Goal: Transaction & Acquisition: Download file/media

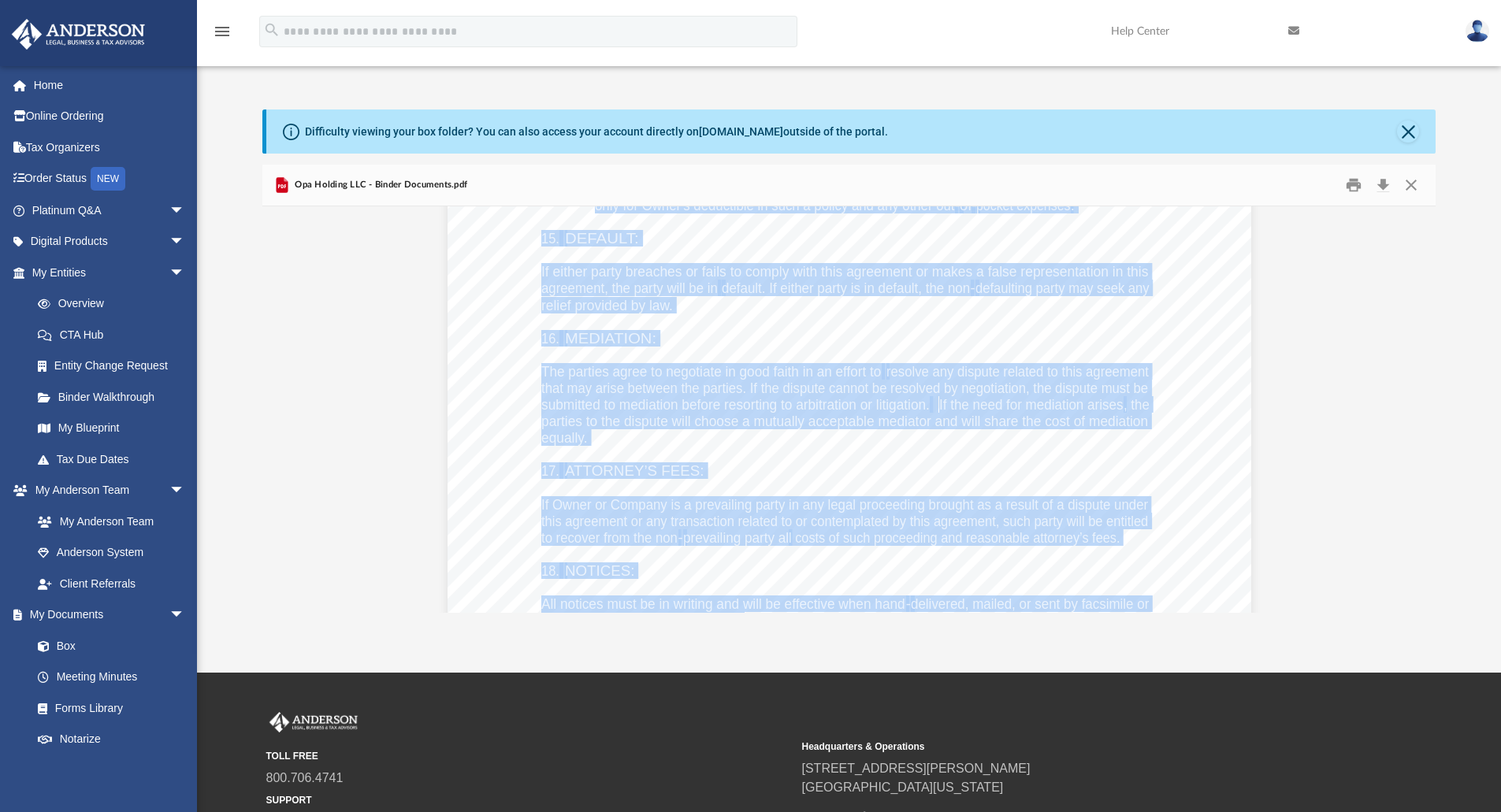
scroll to position [106433, 0]
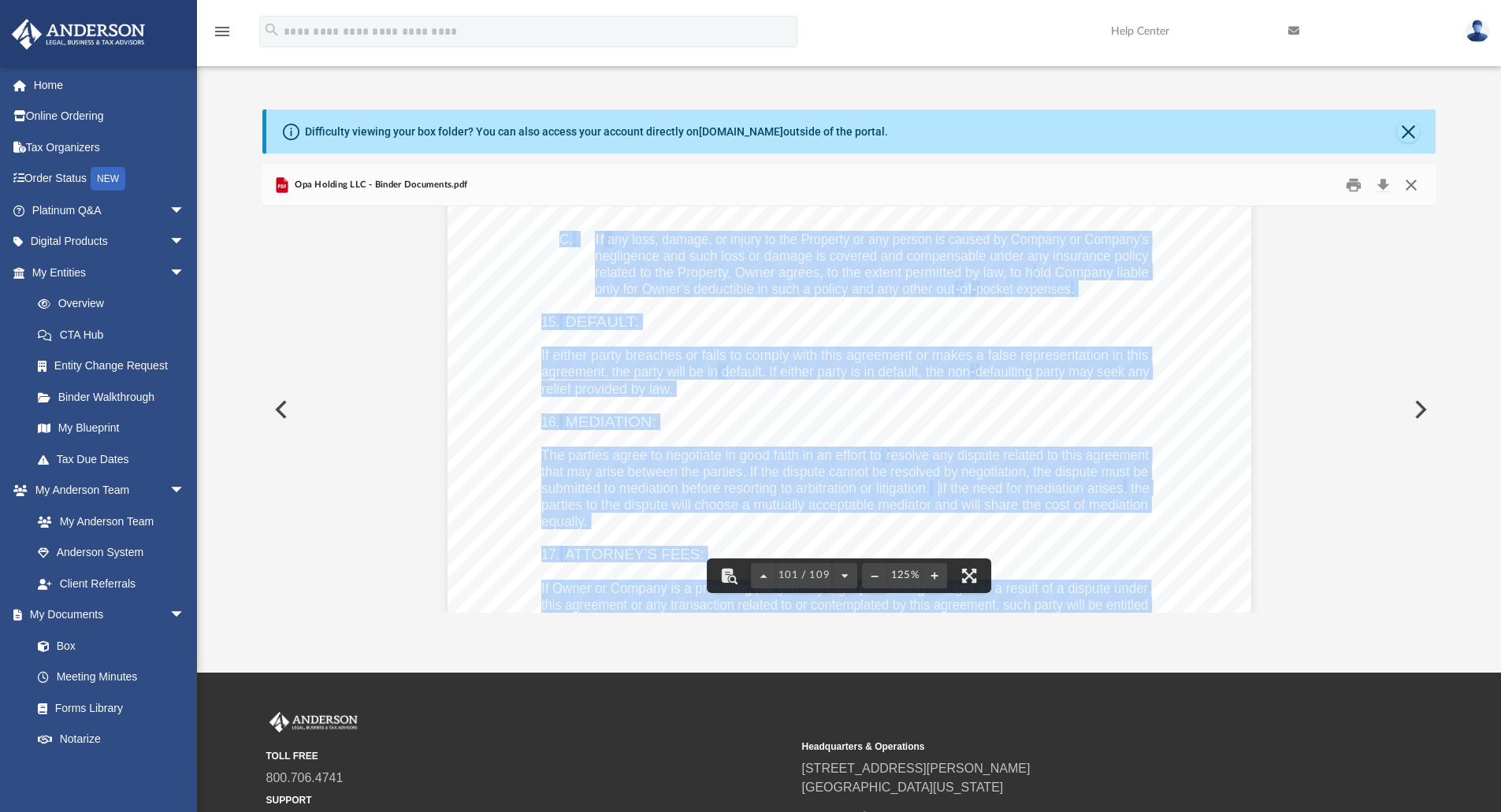
click at [1413, 184] on button "Close" at bounding box center [1411, 185] width 28 height 24
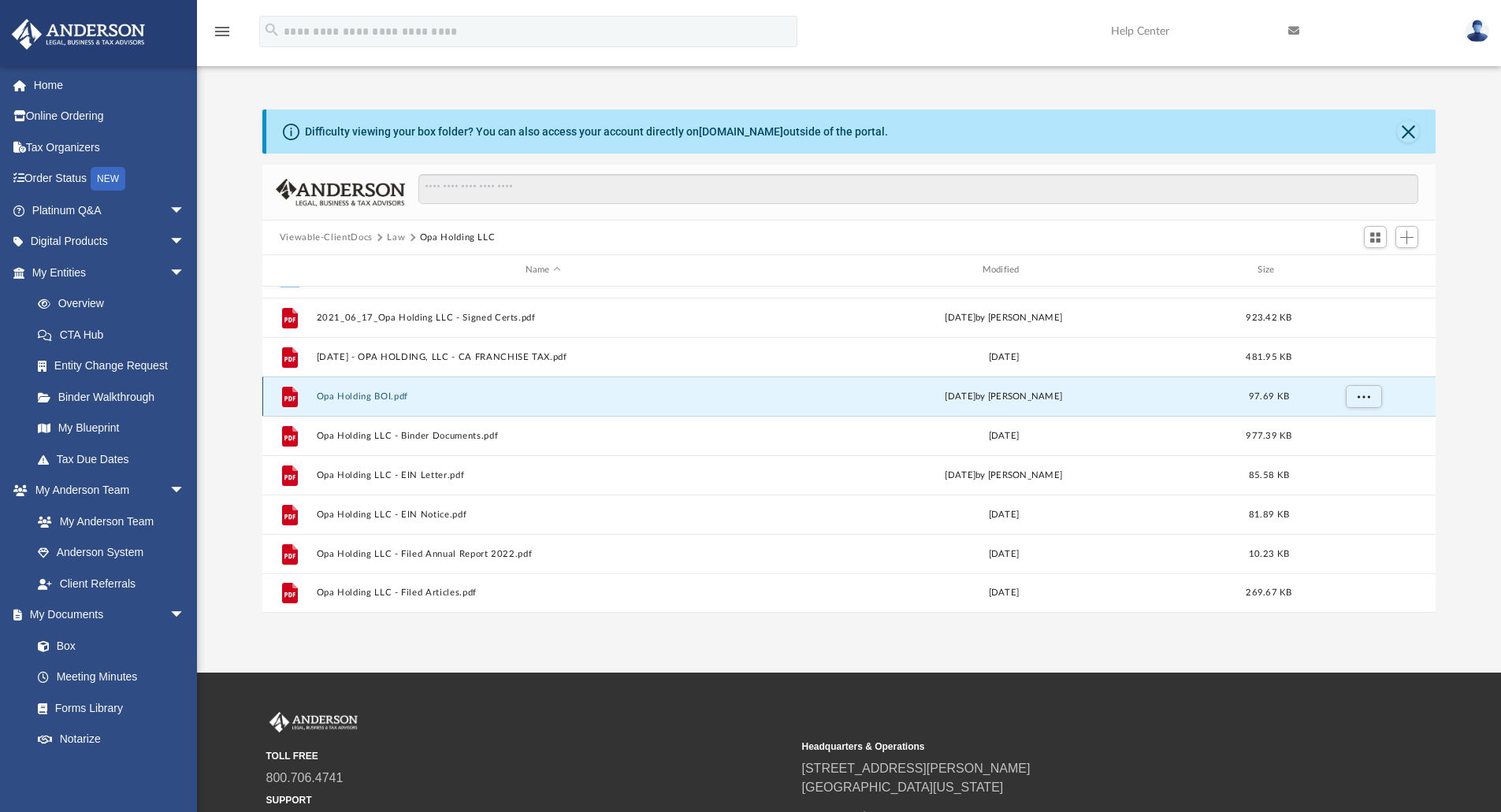
click at [382, 398] on button "Opa Holding BOI.pdf" at bounding box center [543, 397] width 454 height 10
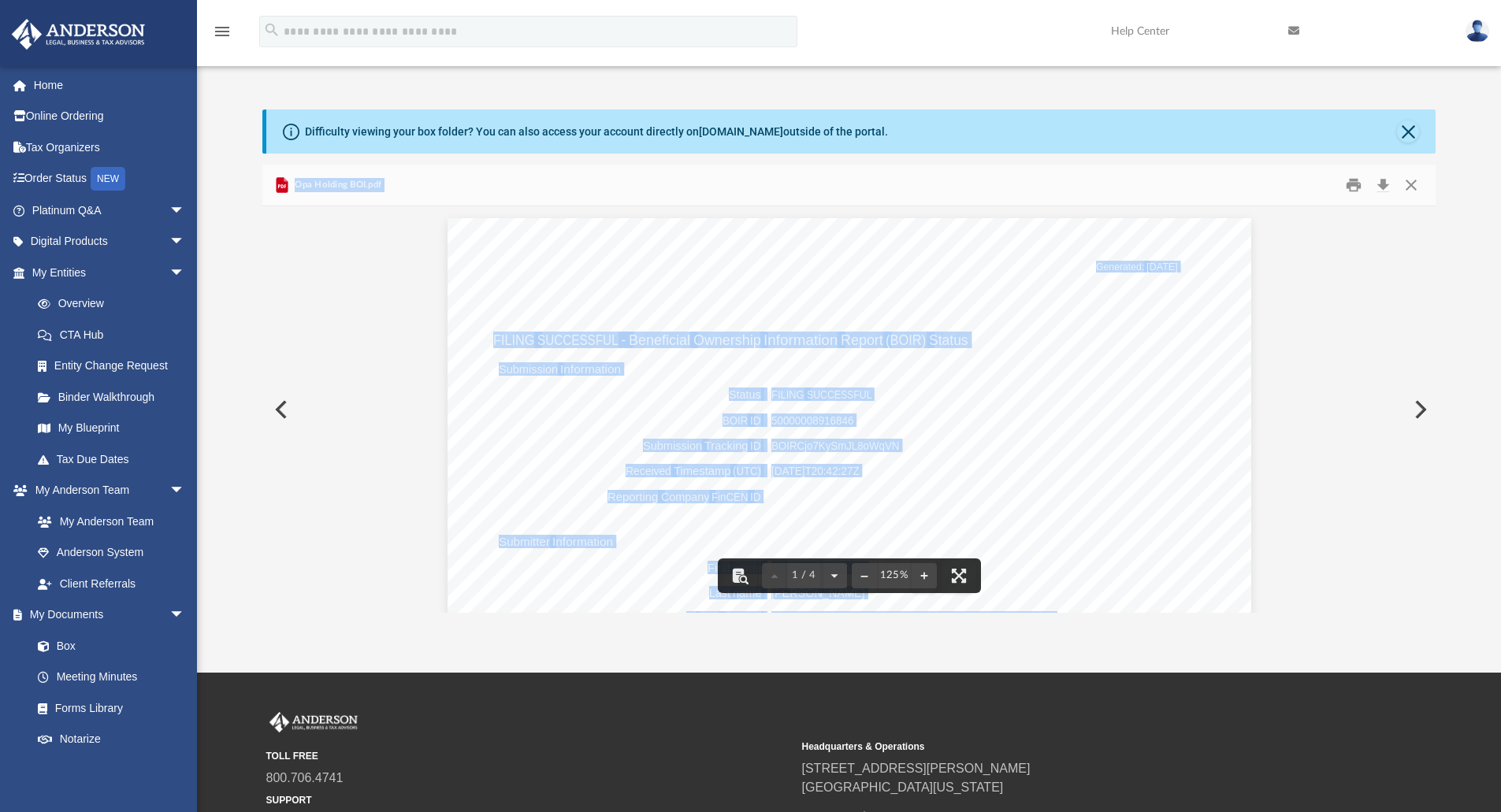
click at [281, 409] on button "Preview" at bounding box center [280, 410] width 35 height 44
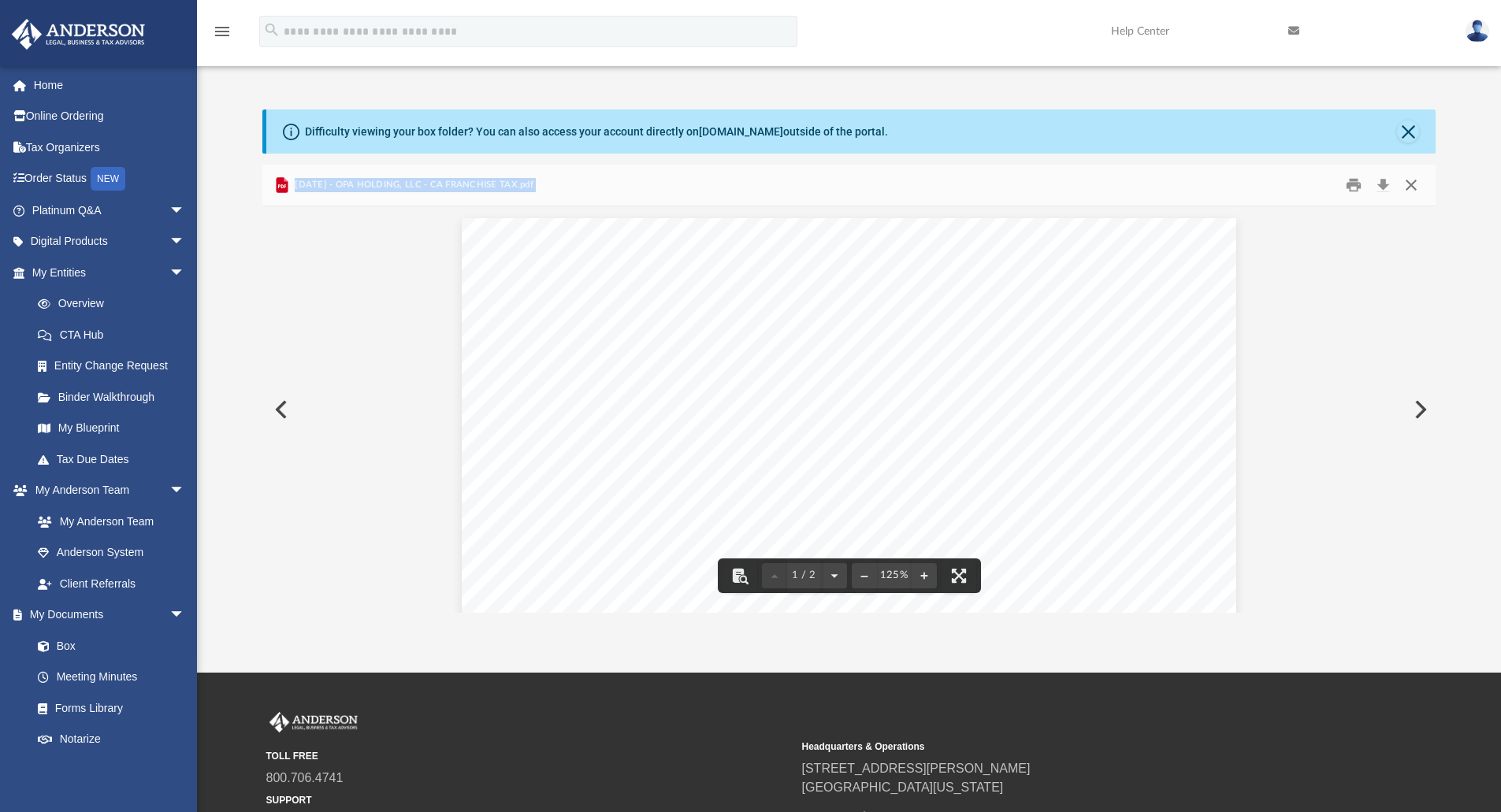
click at [1406, 188] on button "Close" at bounding box center [1411, 185] width 28 height 24
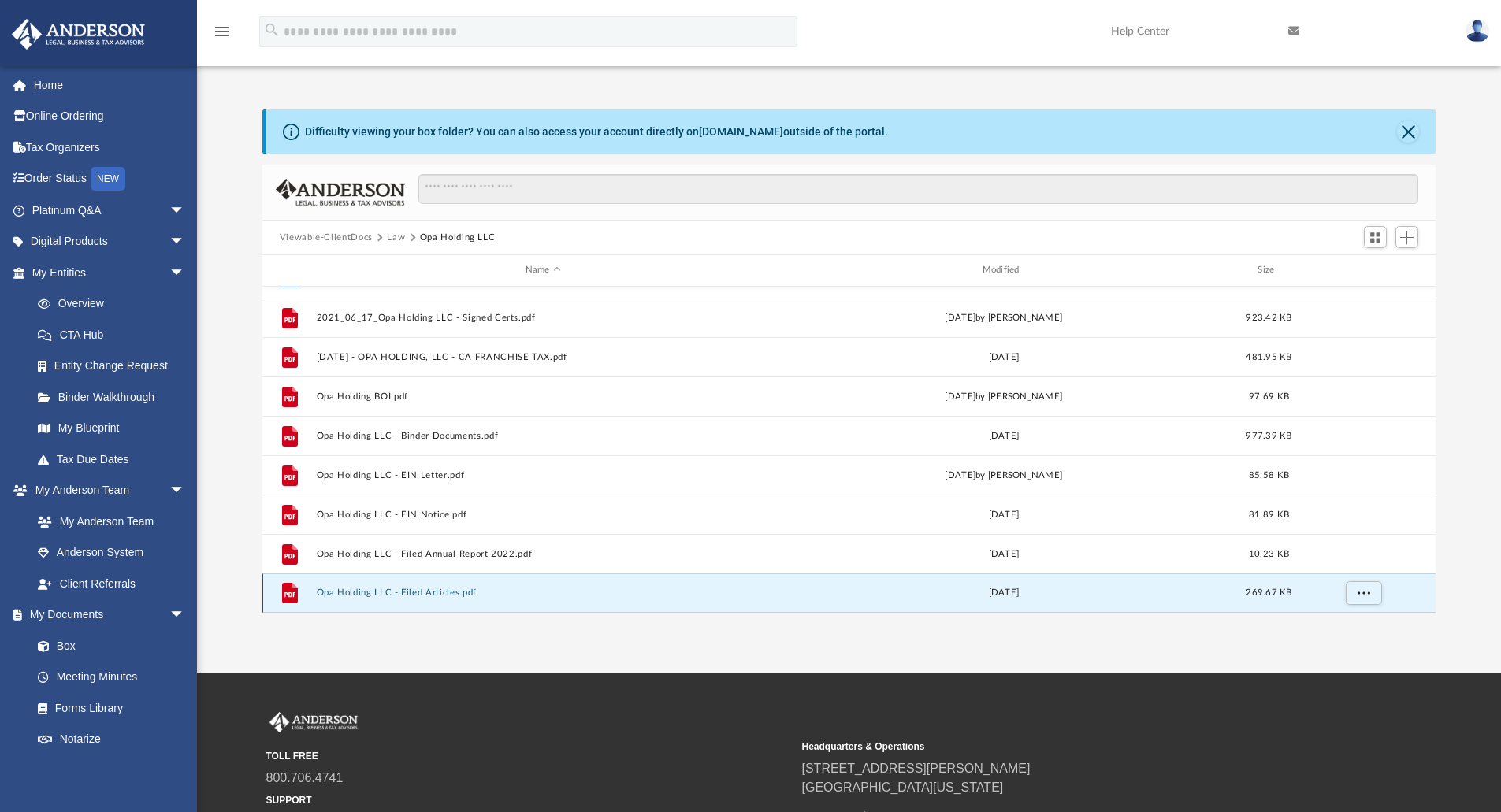
click at [415, 590] on button "Opa Holding LLC - Filed Articles.pdf" at bounding box center [543, 592] width 454 height 10
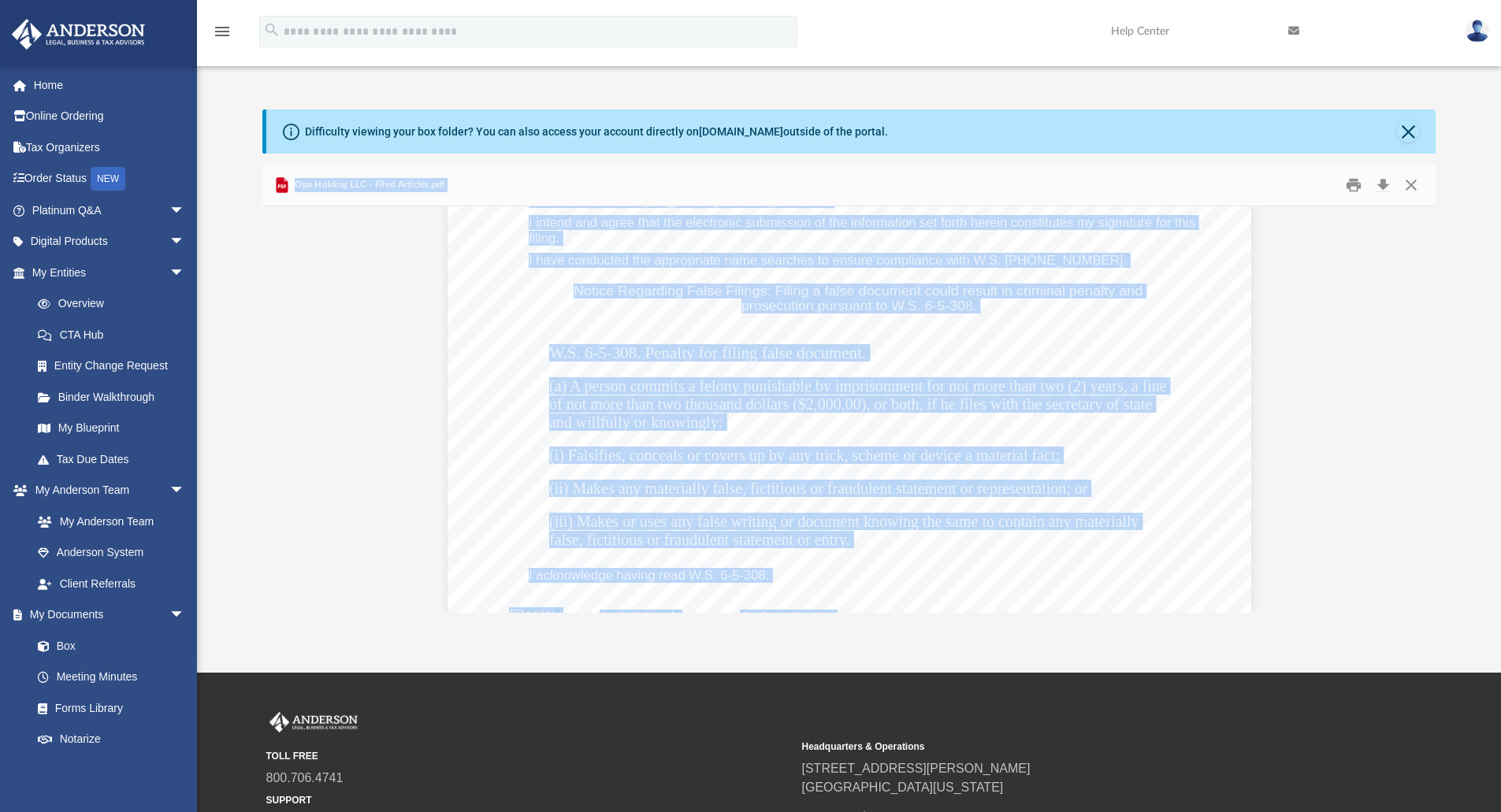
scroll to position [1392, 0]
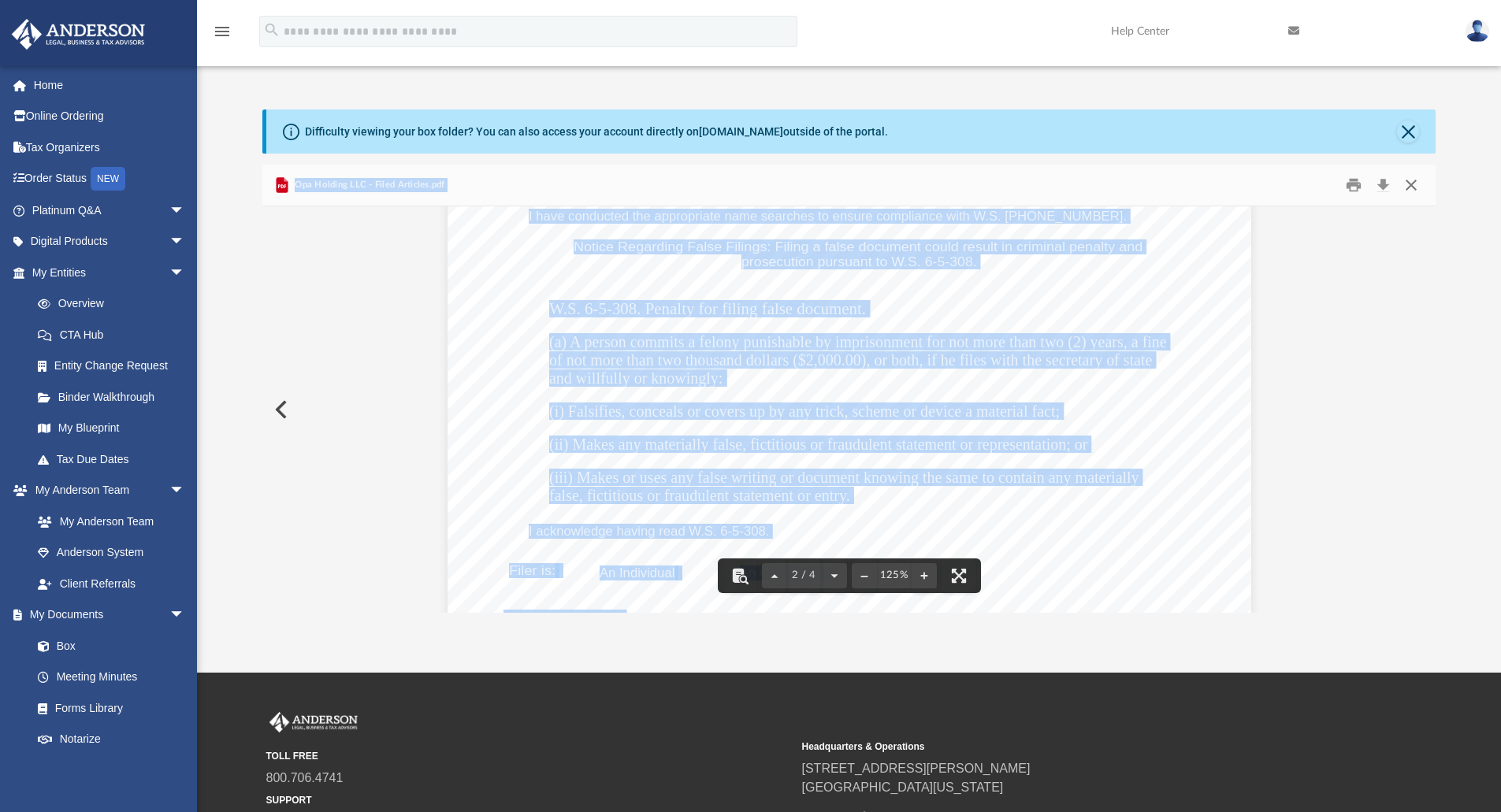
click at [1405, 188] on button "Close" at bounding box center [1411, 185] width 28 height 24
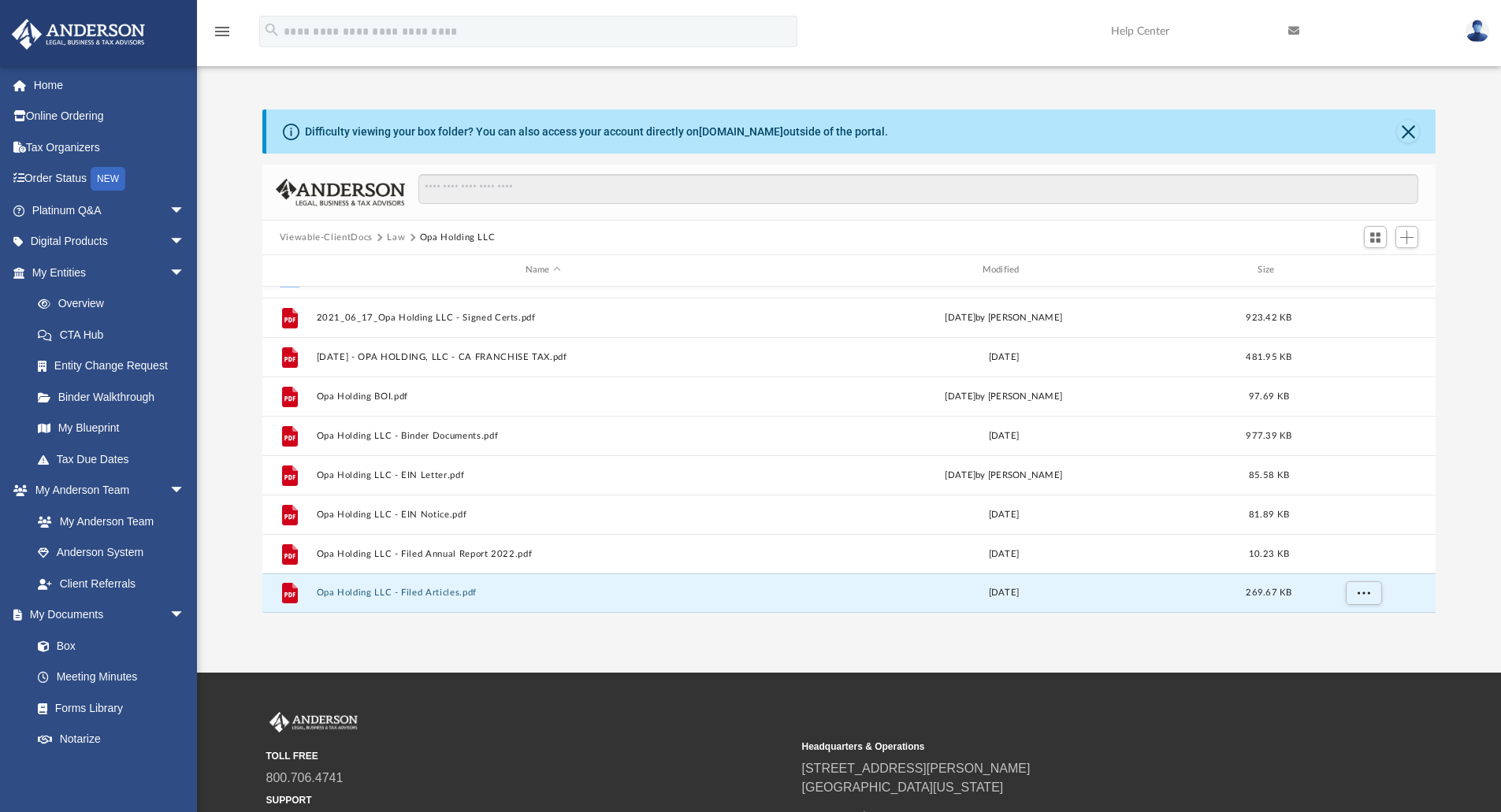
scroll to position [0, 0]
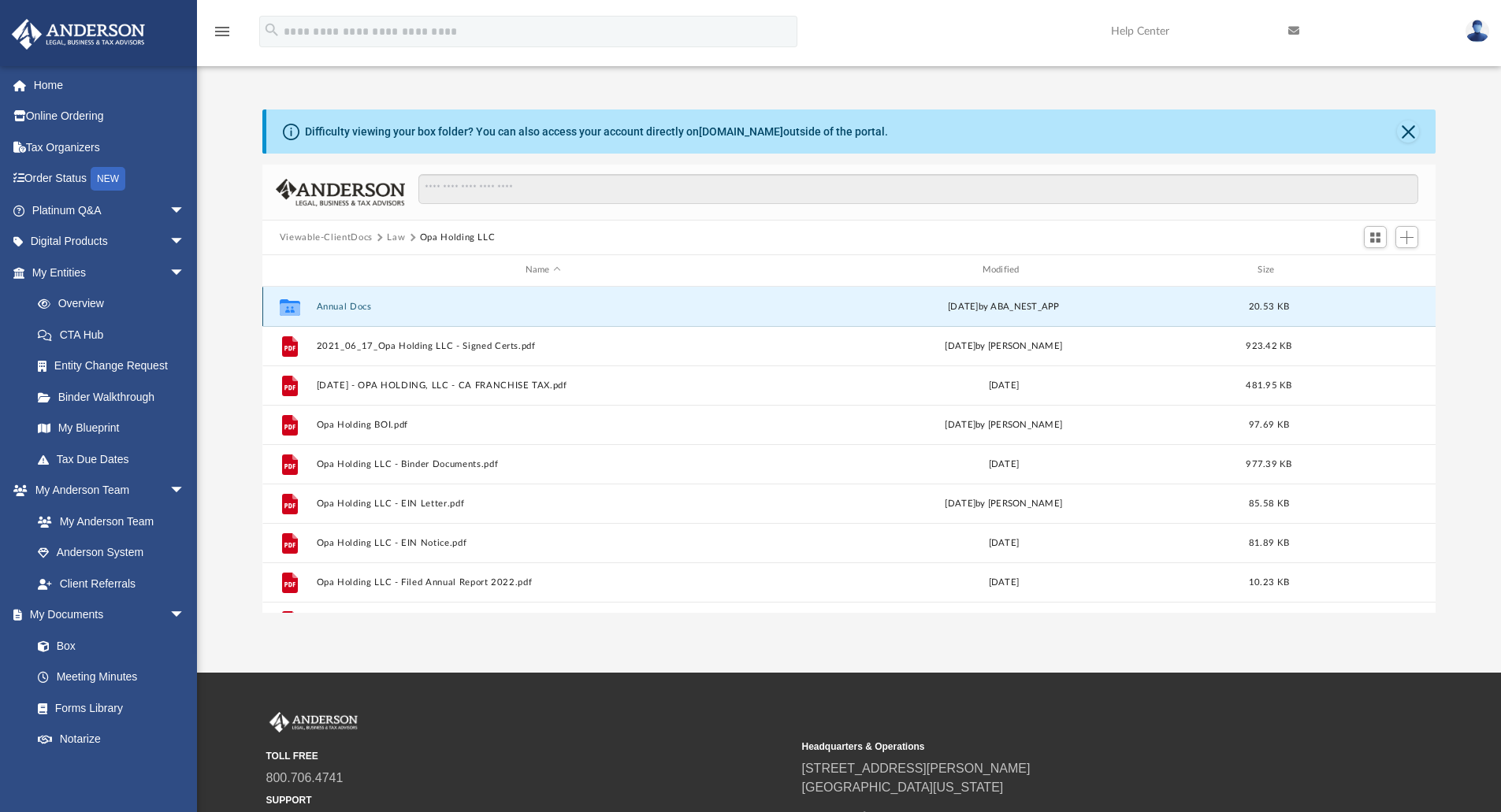
click at [345, 307] on button "Annual Docs" at bounding box center [543, 307] width 454 height 10
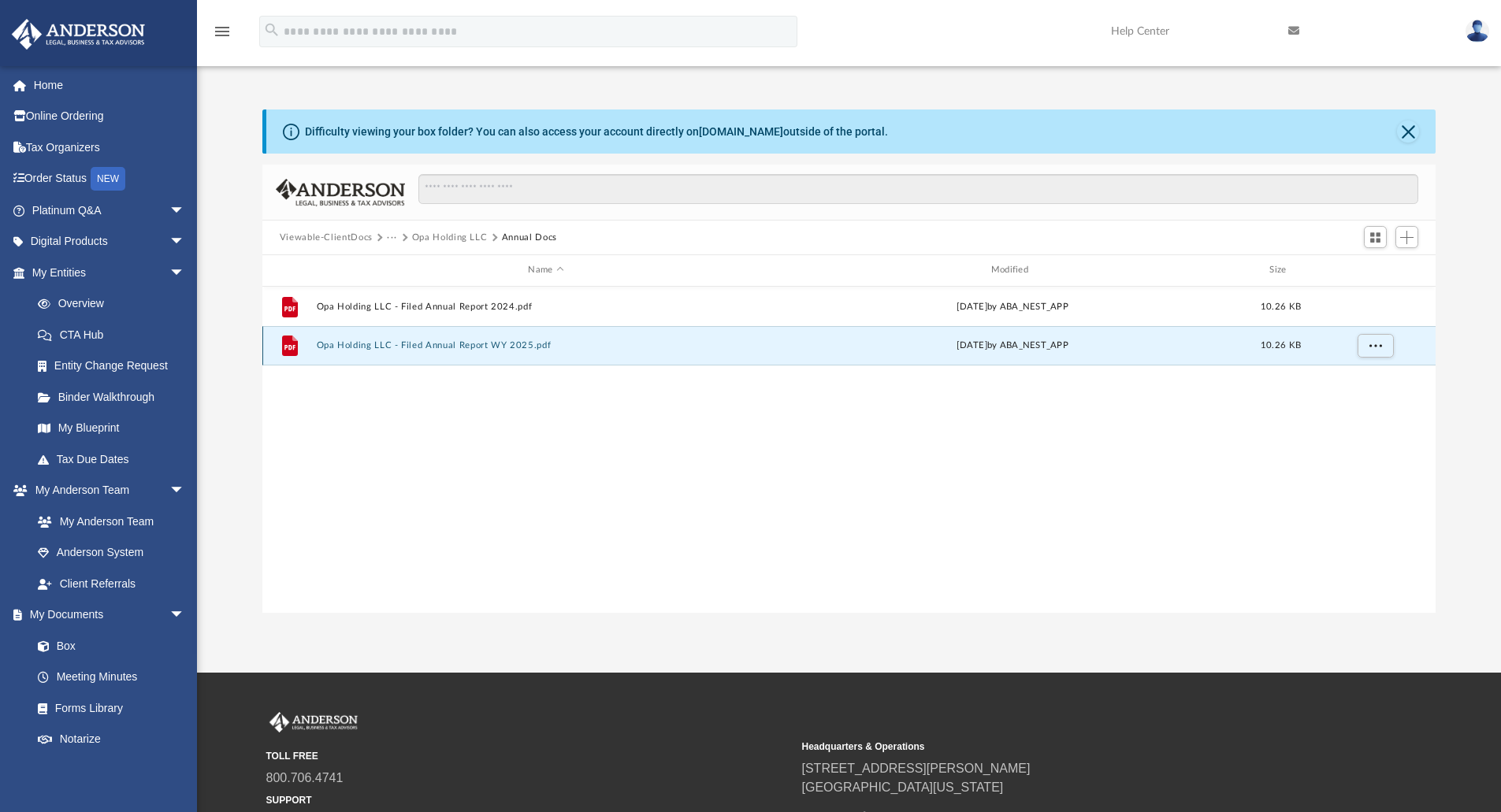
click at [475, 346] on button "Opa Holding LLC - Filed Annual Report WY 2025.pdf" at bounding box center [546, 345] width 460 height 10
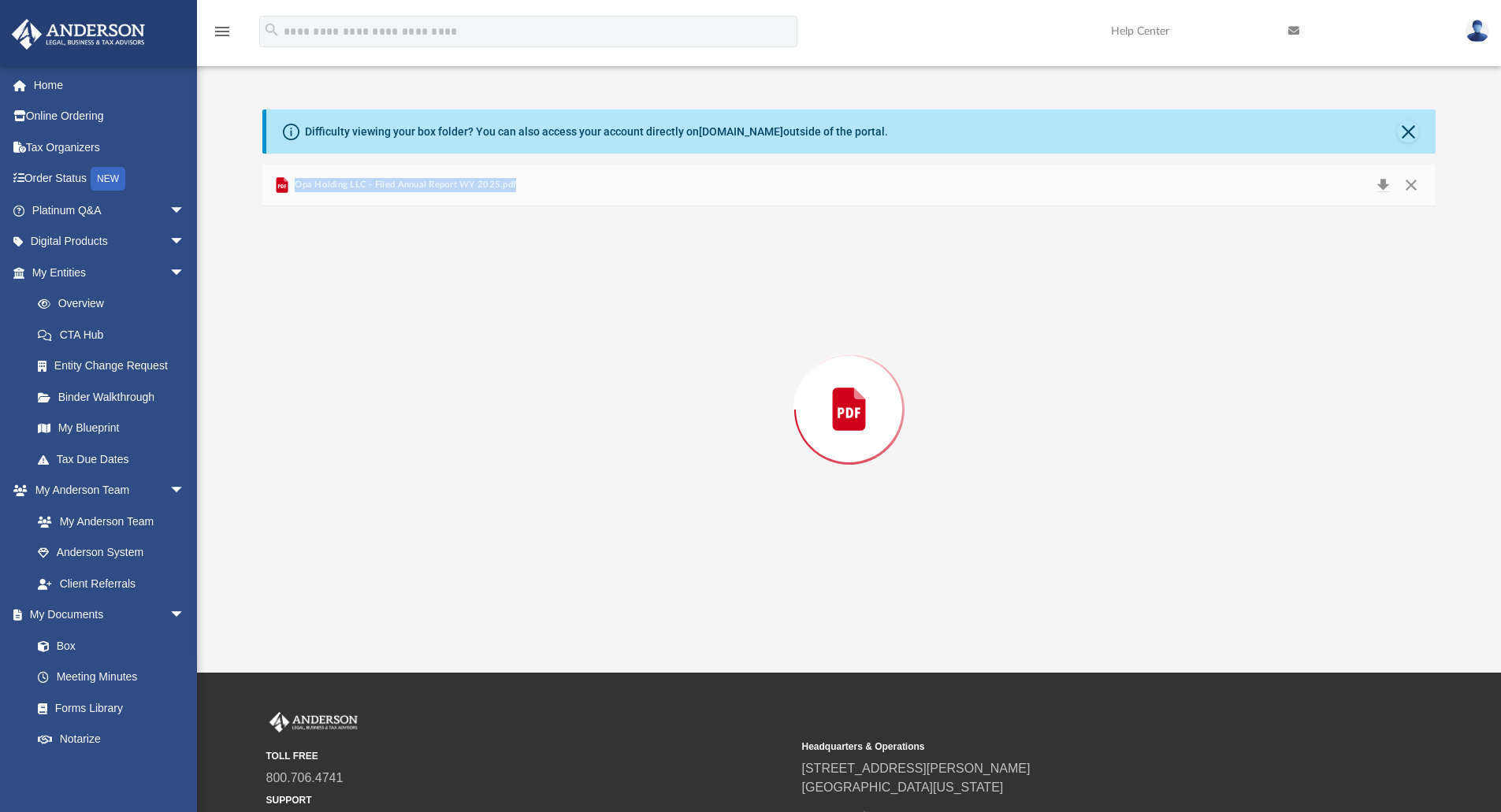
click at [475, 346] on div "Preview" at bounding box center [849, 410] width 1174 height 407
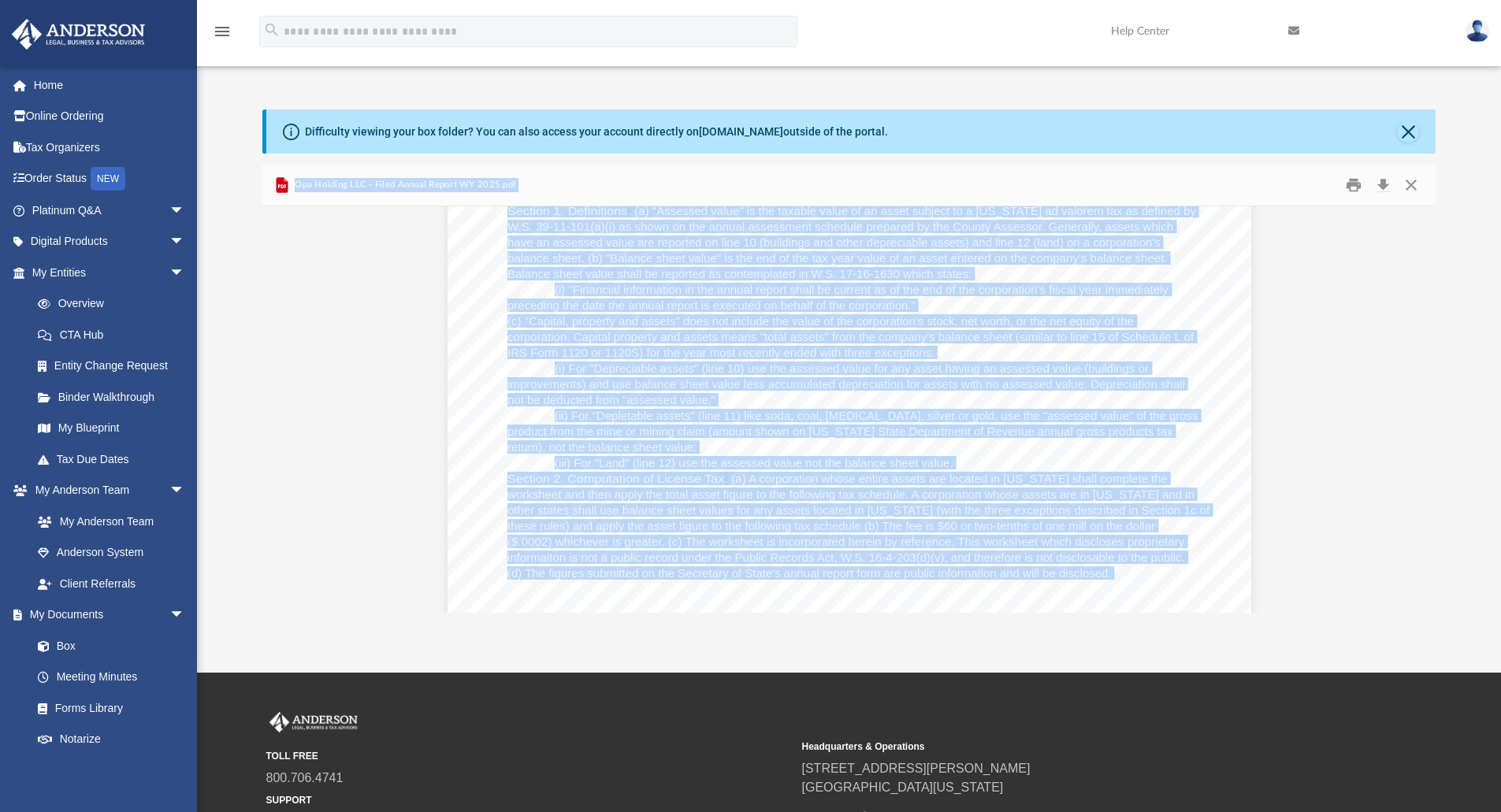
scroll to position [1720, 0]
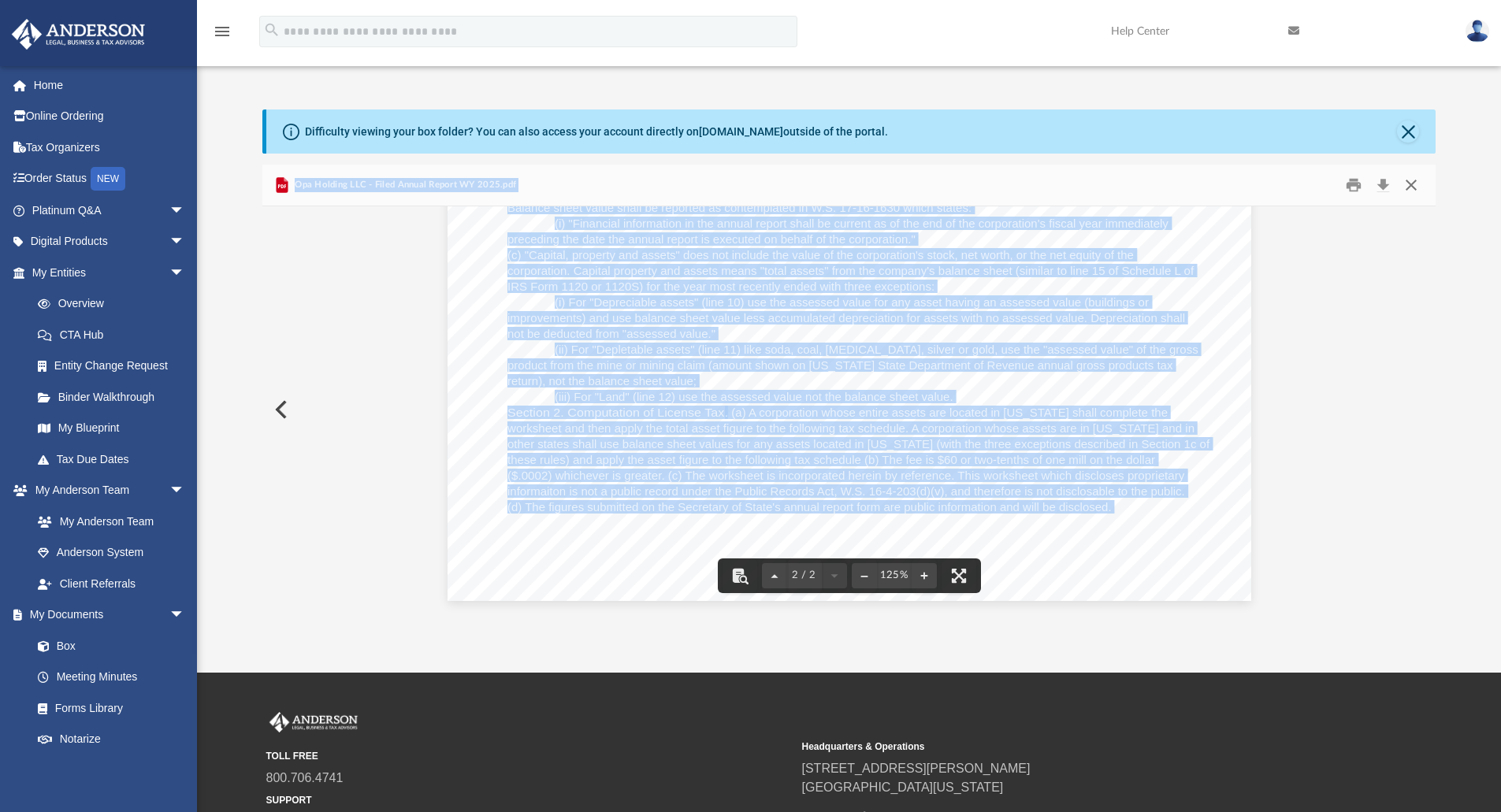
click at [1410, 185] on button "Close" at bounding box center [1411, 185] width 28 height 24
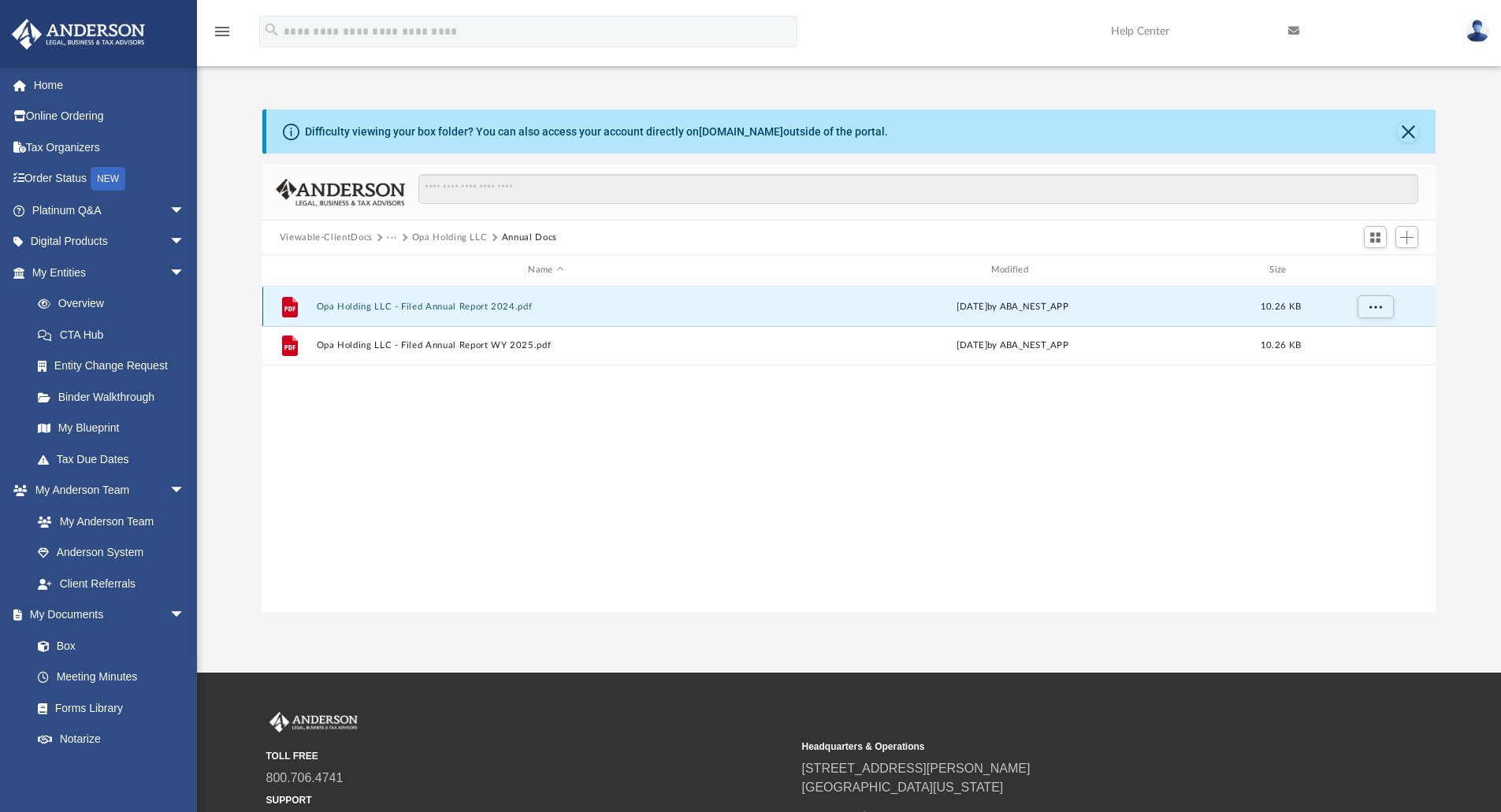
click at [438, 310] on button "Opa Holding LLC - Filed Annual Report 2024.pdf" at bounding box center [546, 307] width 460 height 10
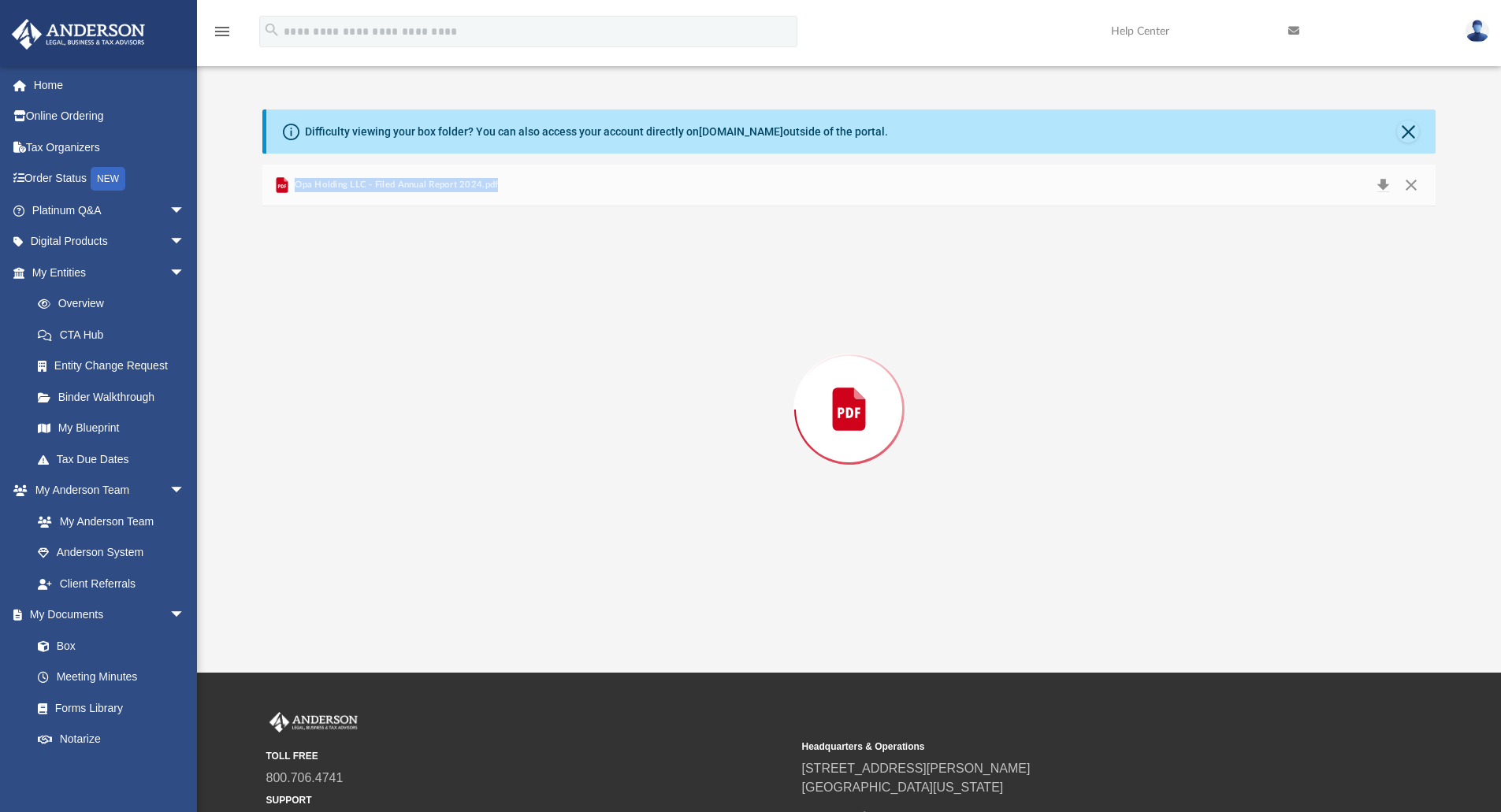
click at [438, 310] on div "Preview" at bounding box center [849, 410] width 1174 height 407
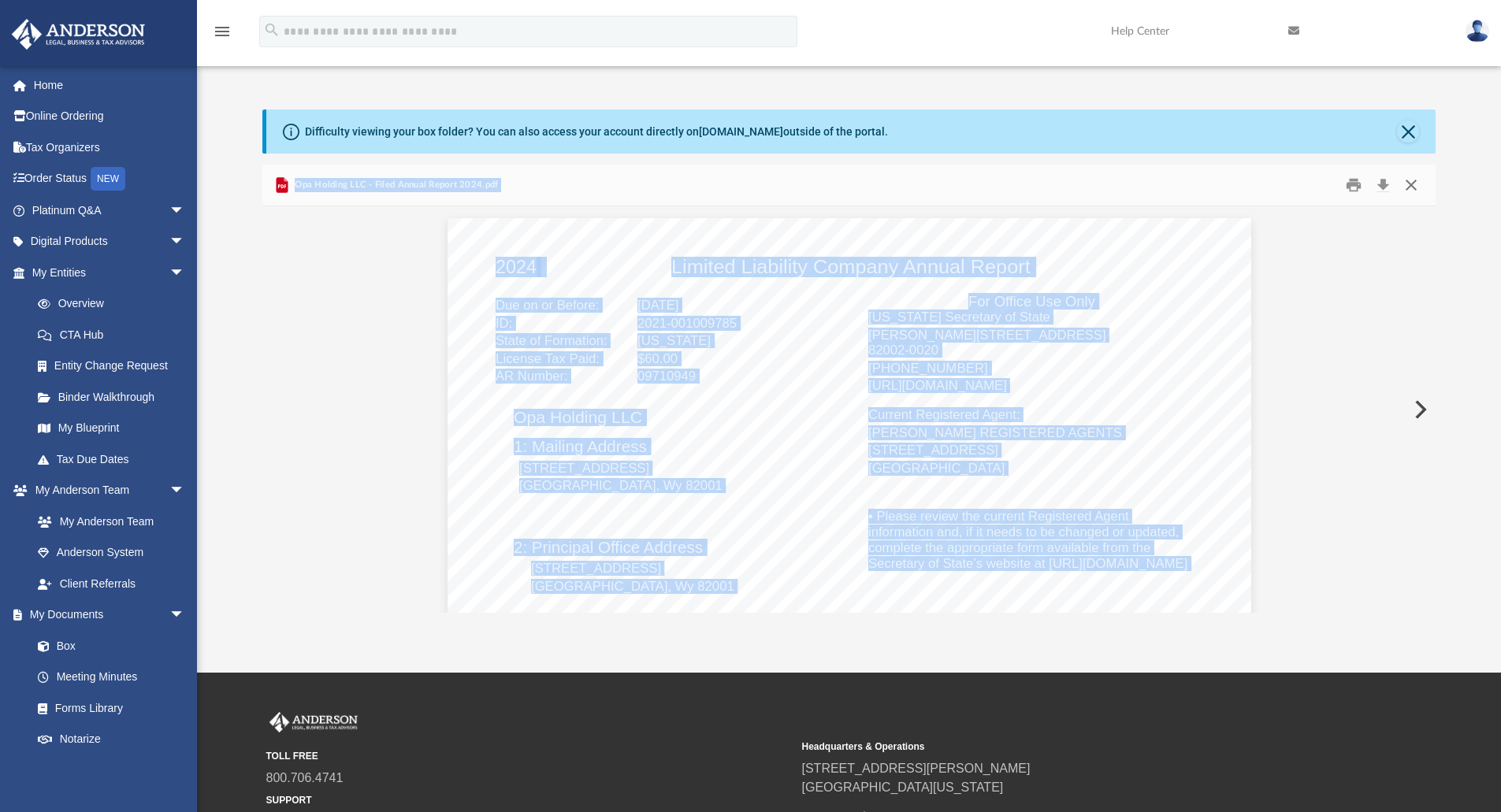
click at [1409, 184] on button "Close" at bounding box center [1411, 185] width 28 height 24
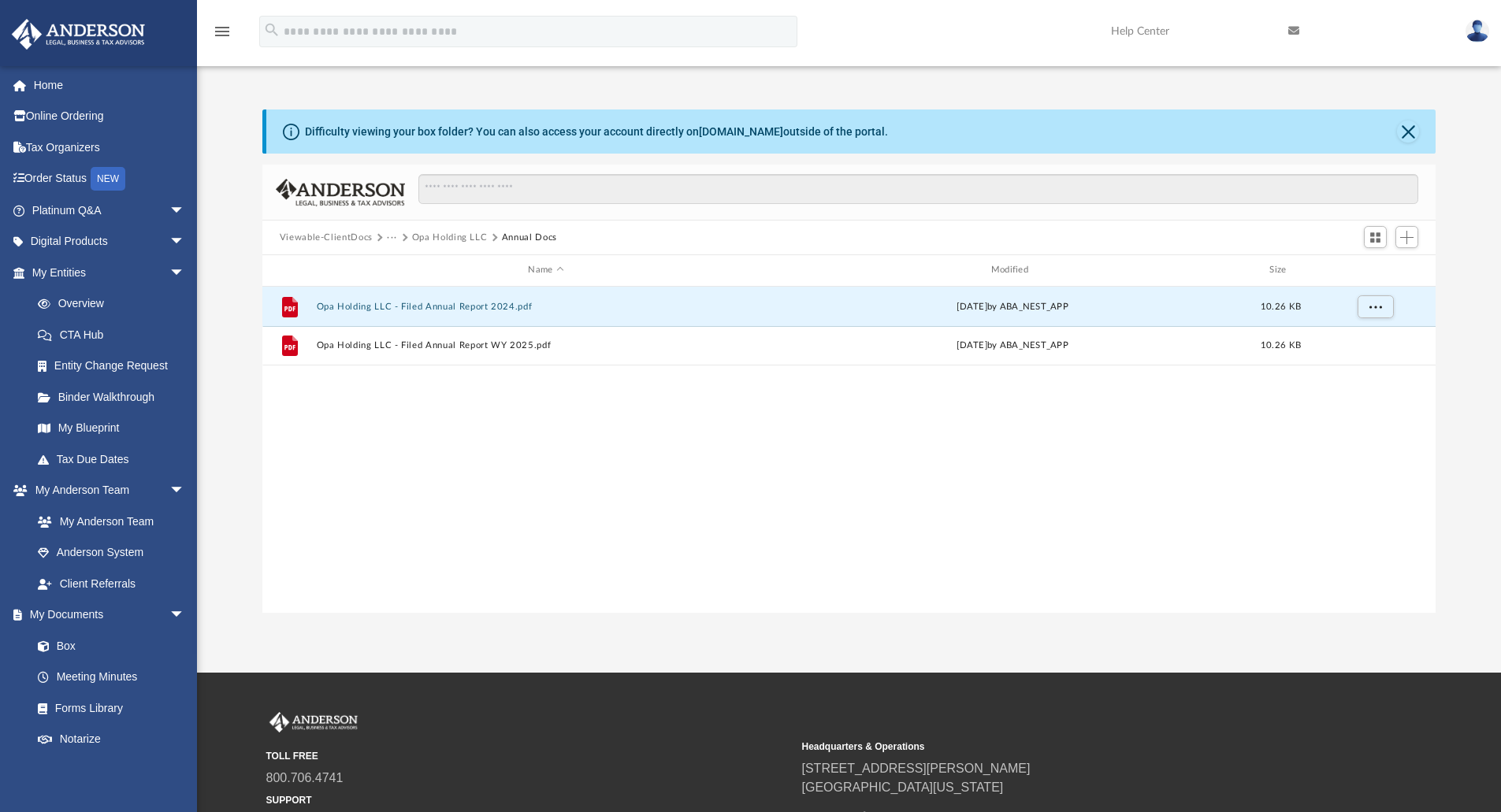
click at [439, 232] on button "Opa Holding LLC" at bounding box center [450, 238] width 76 height 14
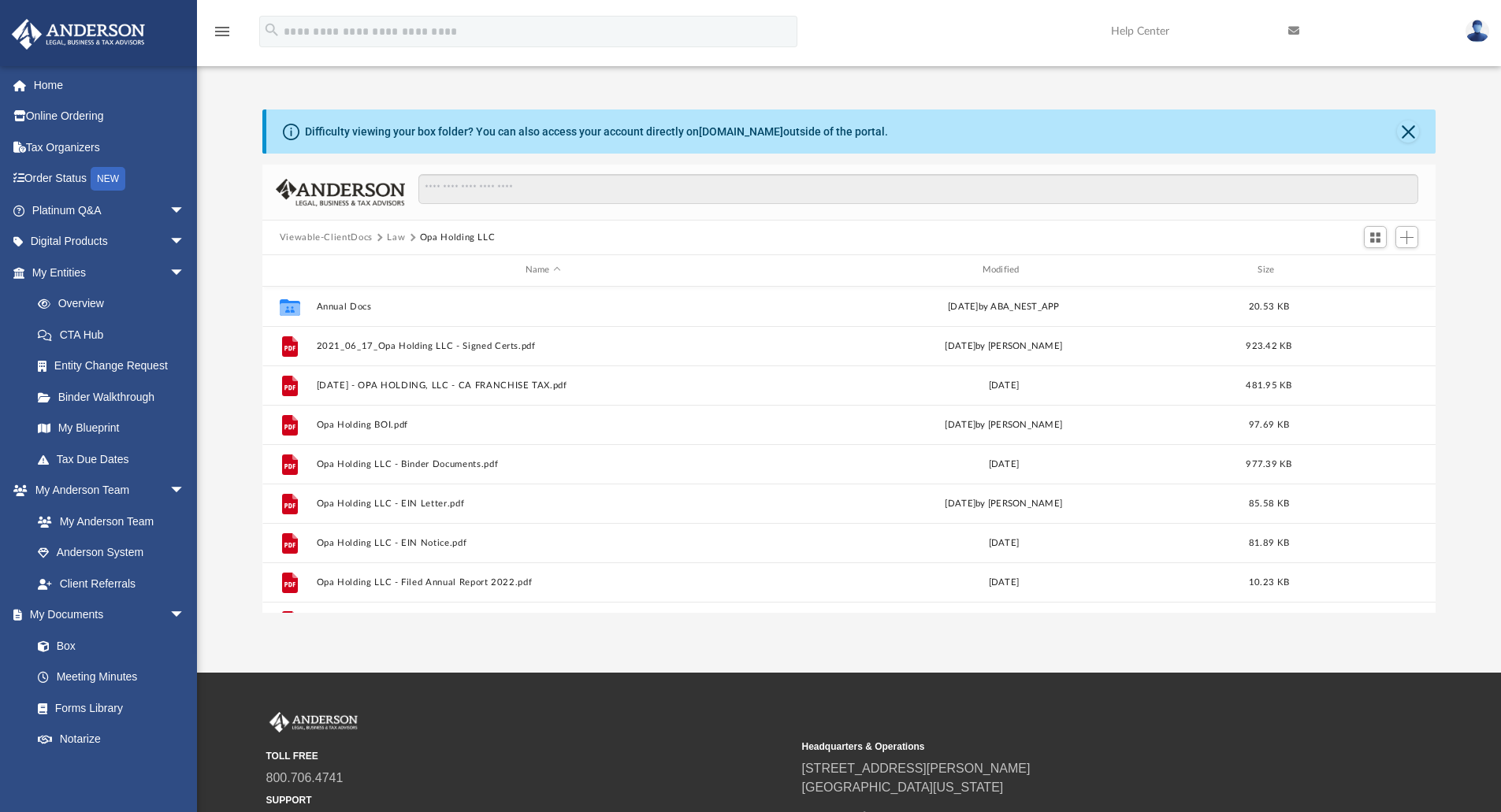
scroll to position [28, 0]
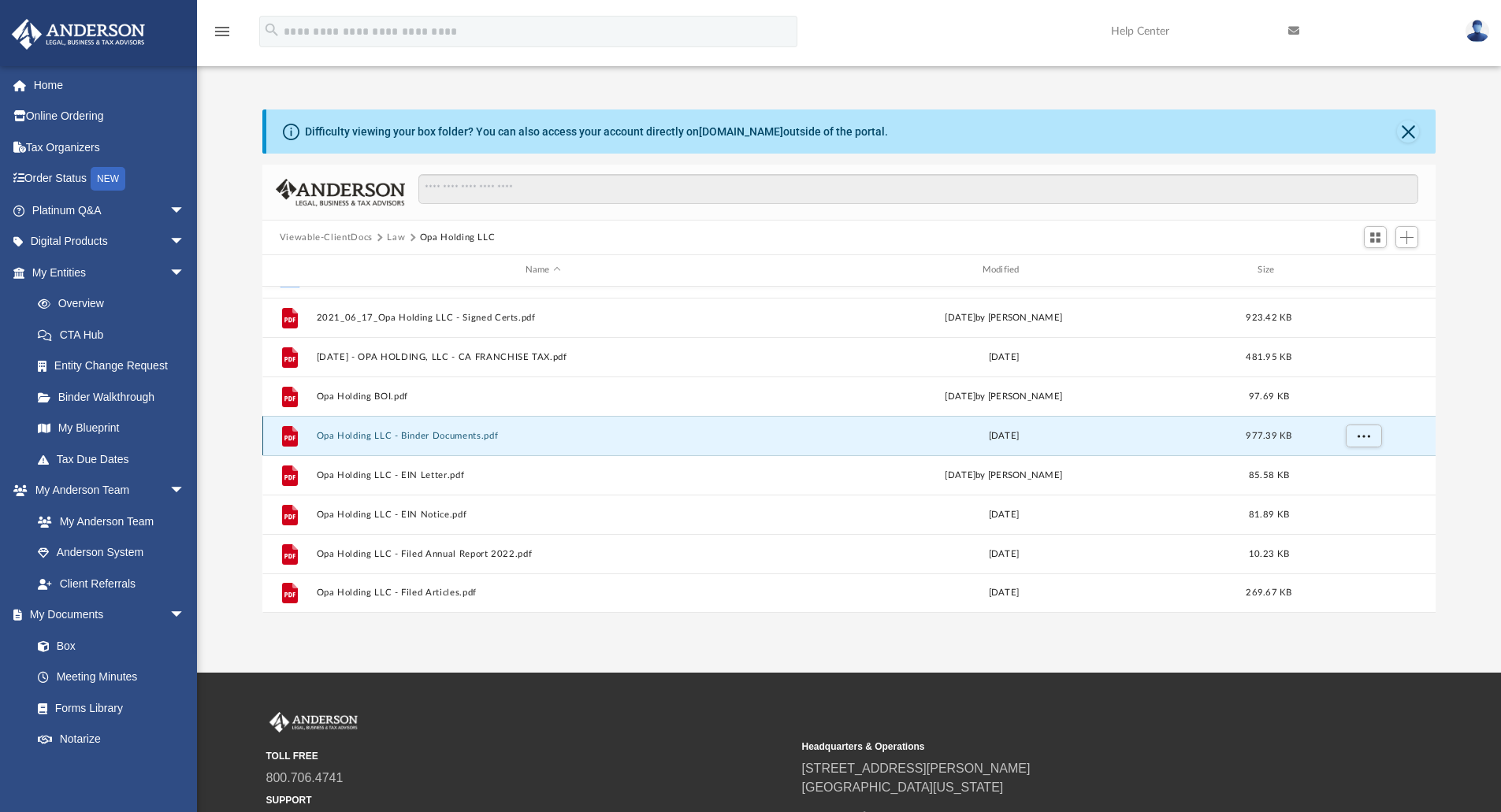
click at [409, 435] on button "Opa Holding LLC - Binder Documents.pdf" at bounding box center [543, 436] width 454 height 10
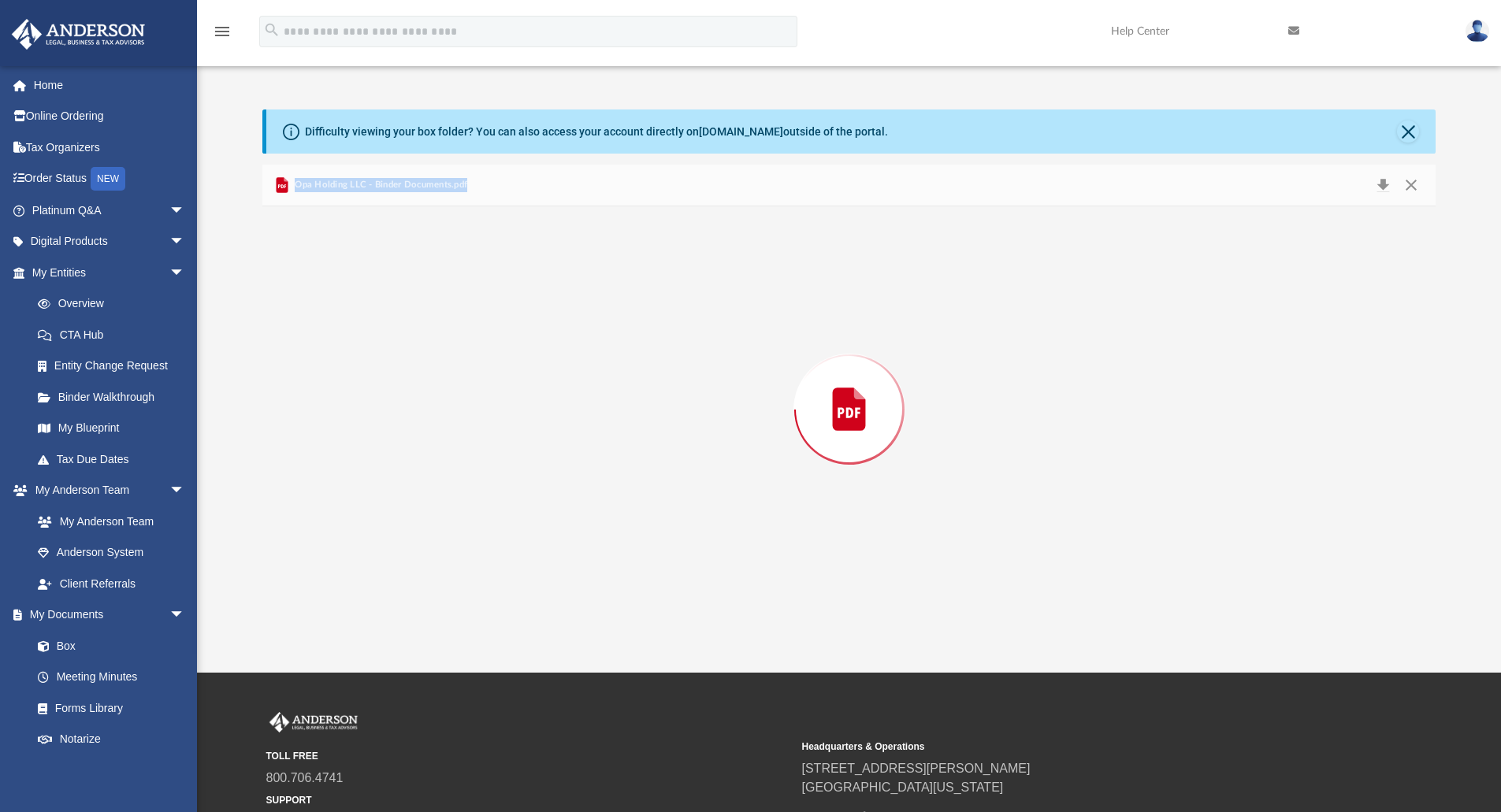
click at [409, 435] on div "Preview" at bounding box center [849, 410] width 1174 height 407
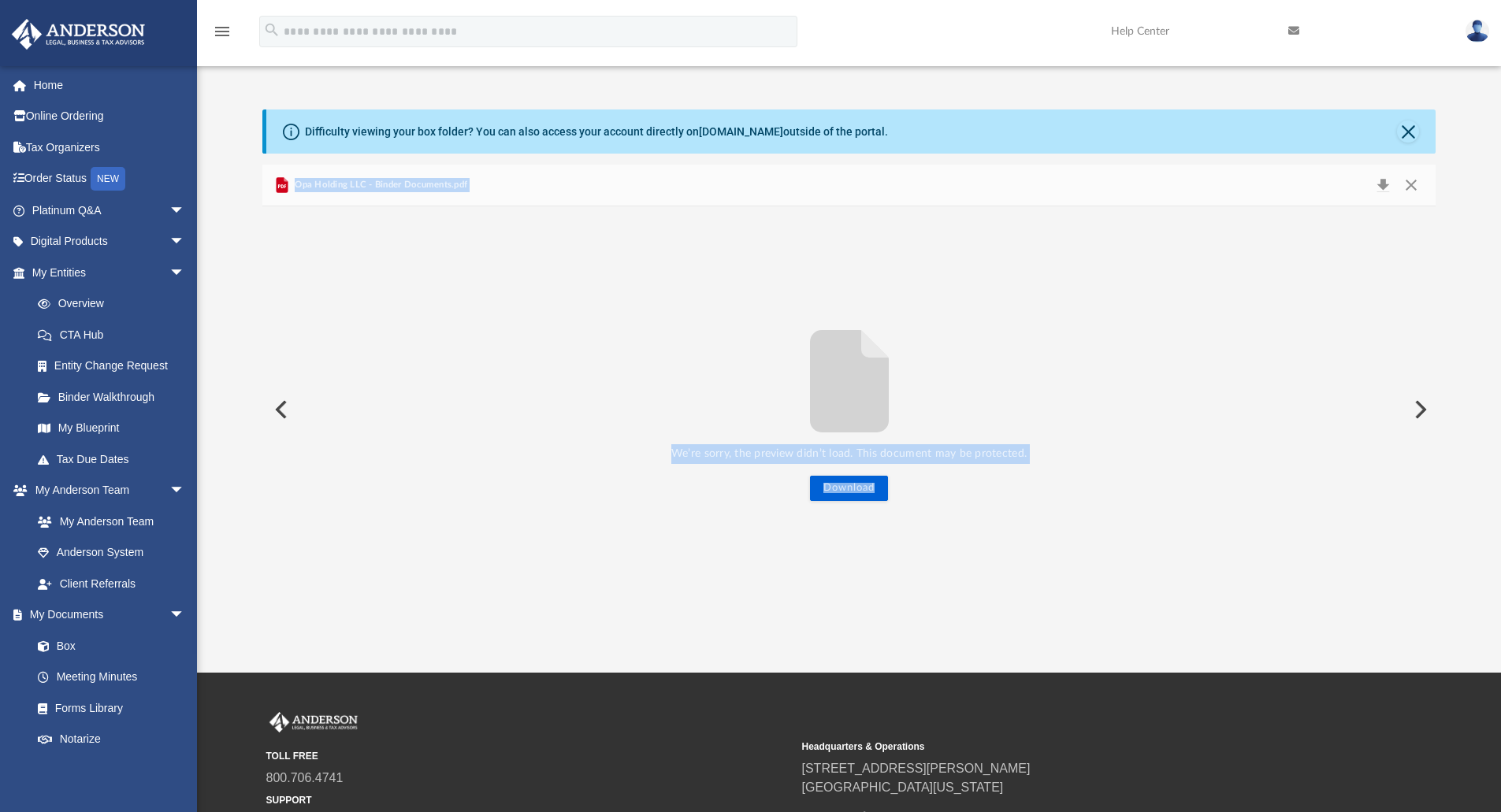
click at [991, 355] on div "We’re sorry, the preview didn’t load. This document may be protected. Download" at bounding box center [849, 410] width 1174 height 183
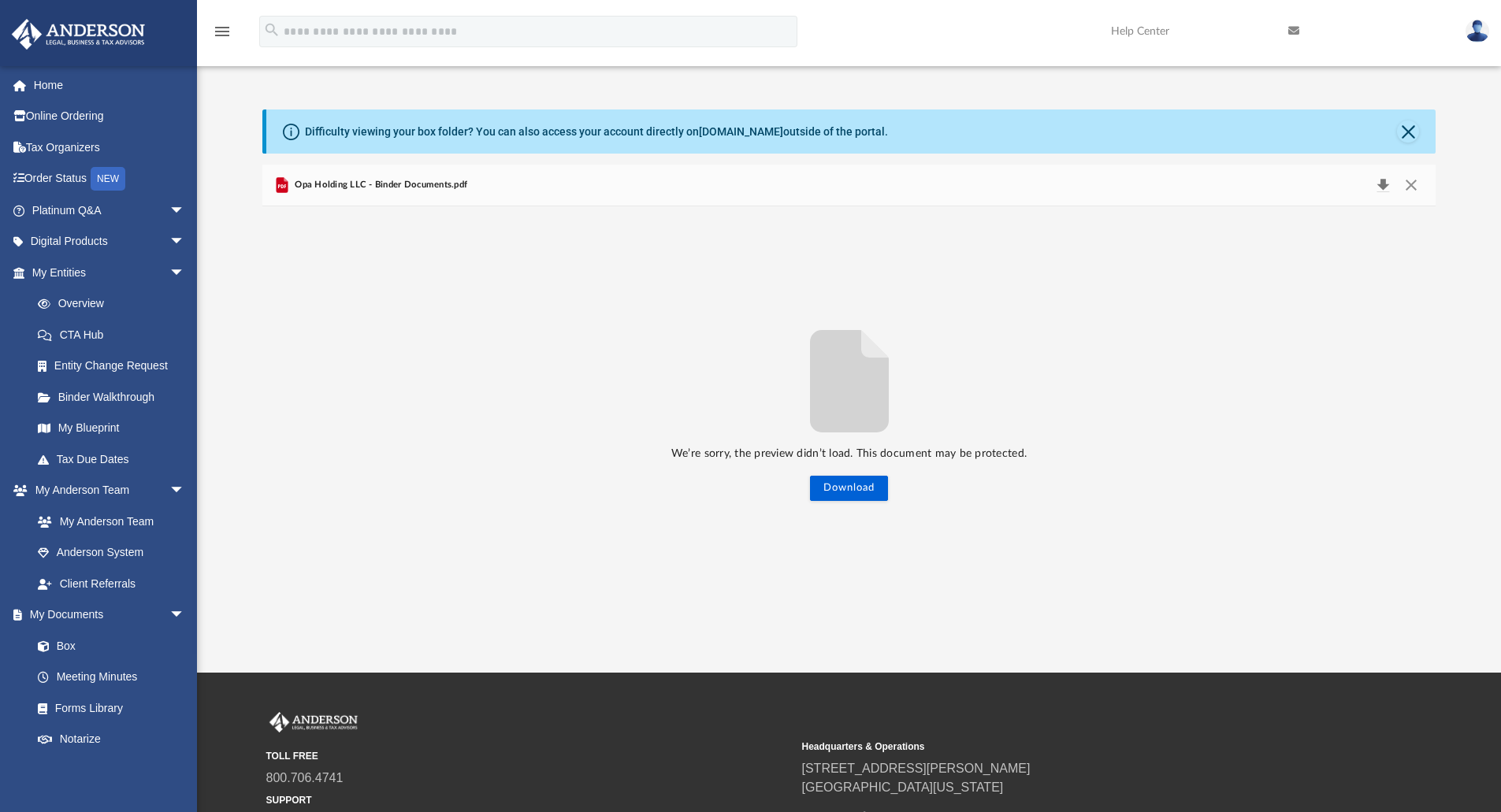
click at [1386, 178] on button "Download" at bounding box center [1383, 185] width 28 height 22
click at [1417, 184] on button "Close" at bounding box center [1411, 185] width 28 height 22
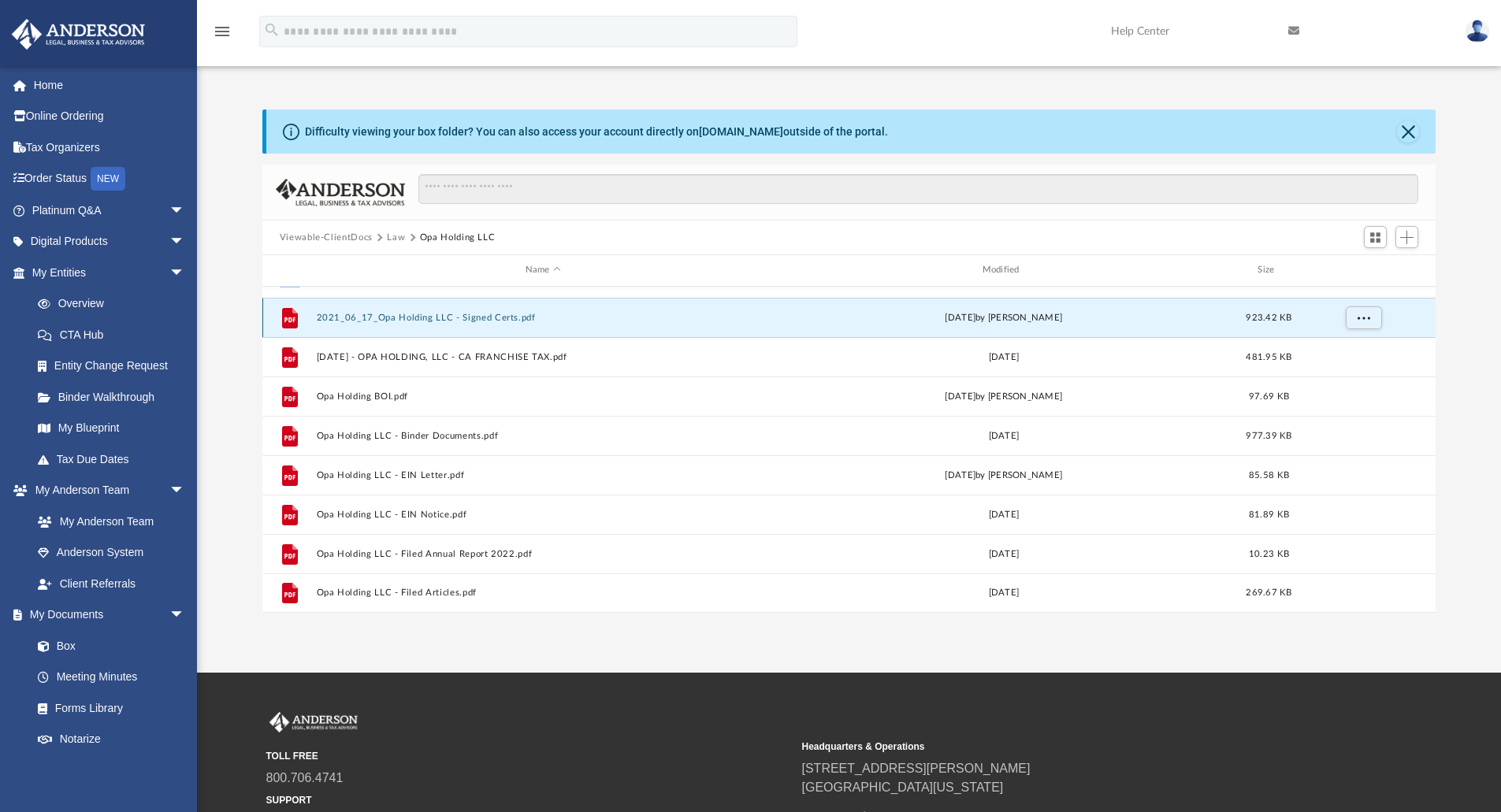
click at [441, 318] on button "2021_06_17_Opa Holding LLC - Signed Certs.pdf" at bounding box center [543, 318] width 454 height 10
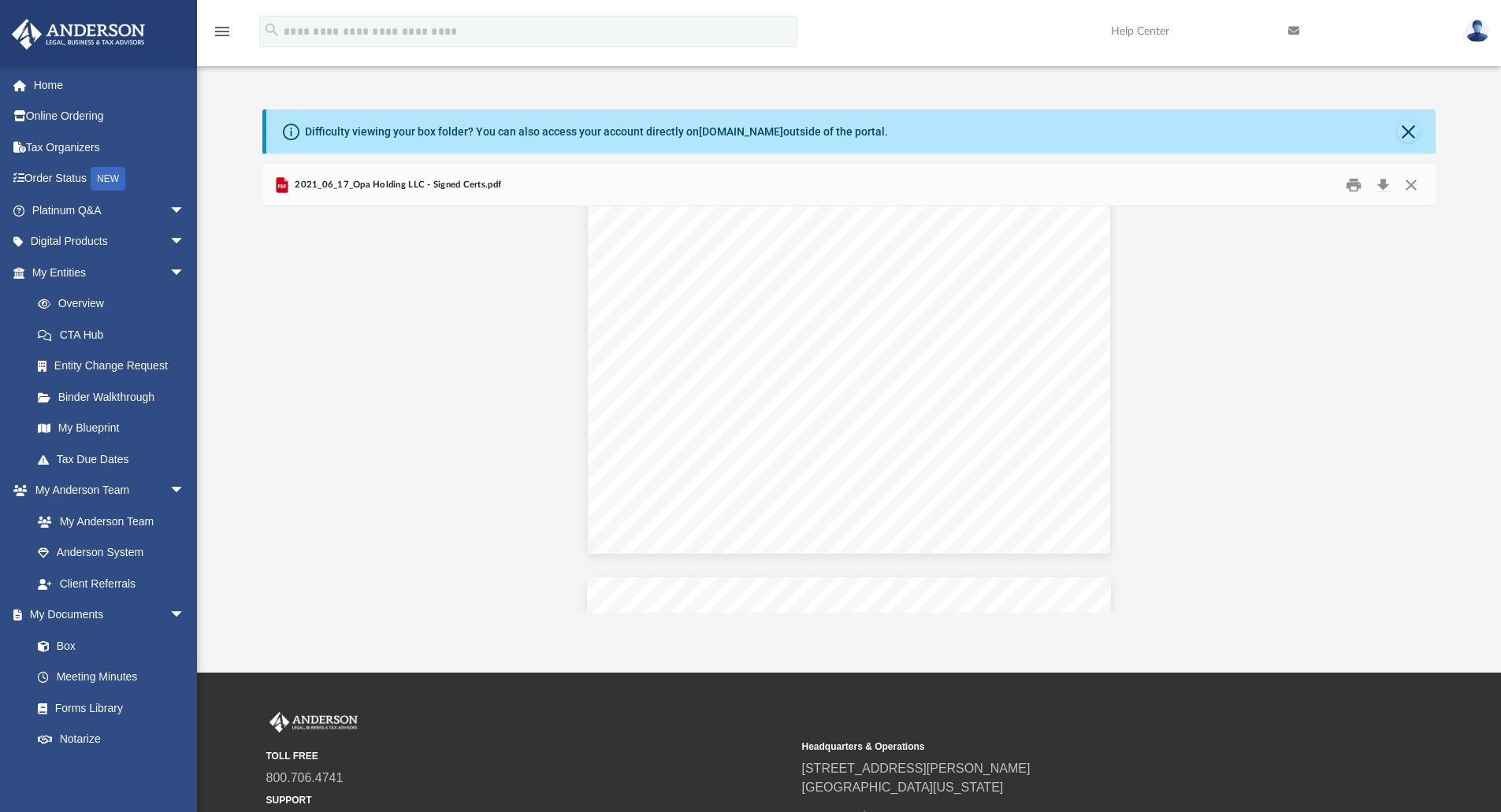
scroll to position [253, 0]
click at [1410, 180] on button "Close" at bounding box center [1411, 185] width 28 height 24
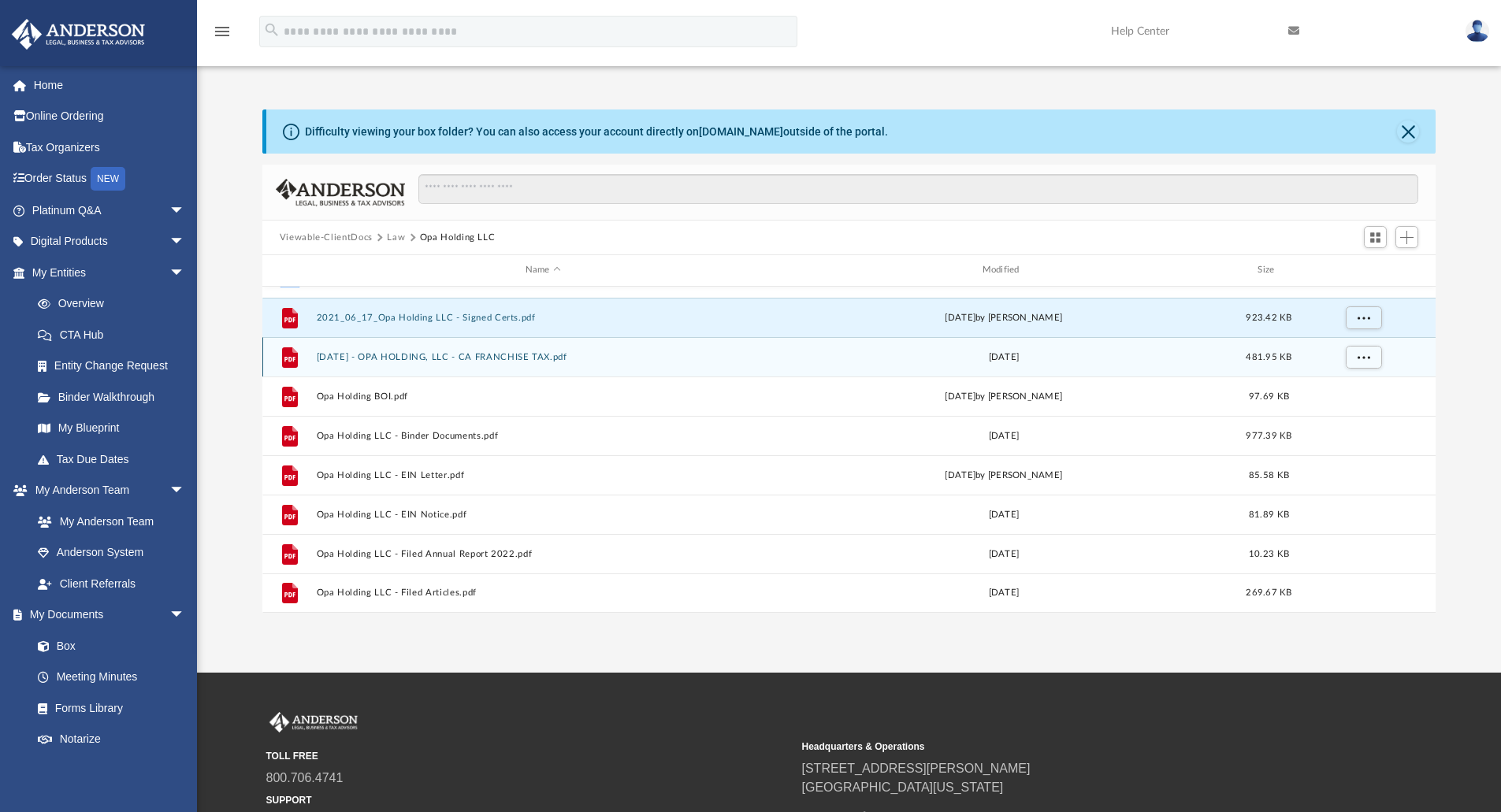
click at [406, 363] on div "File [DATE] - OPA HOLDING, LLC - CA FRANCHISE TAX.pdf [DATE] 481.95 KB" at bounding box center [849, 357] width 1174 height 39
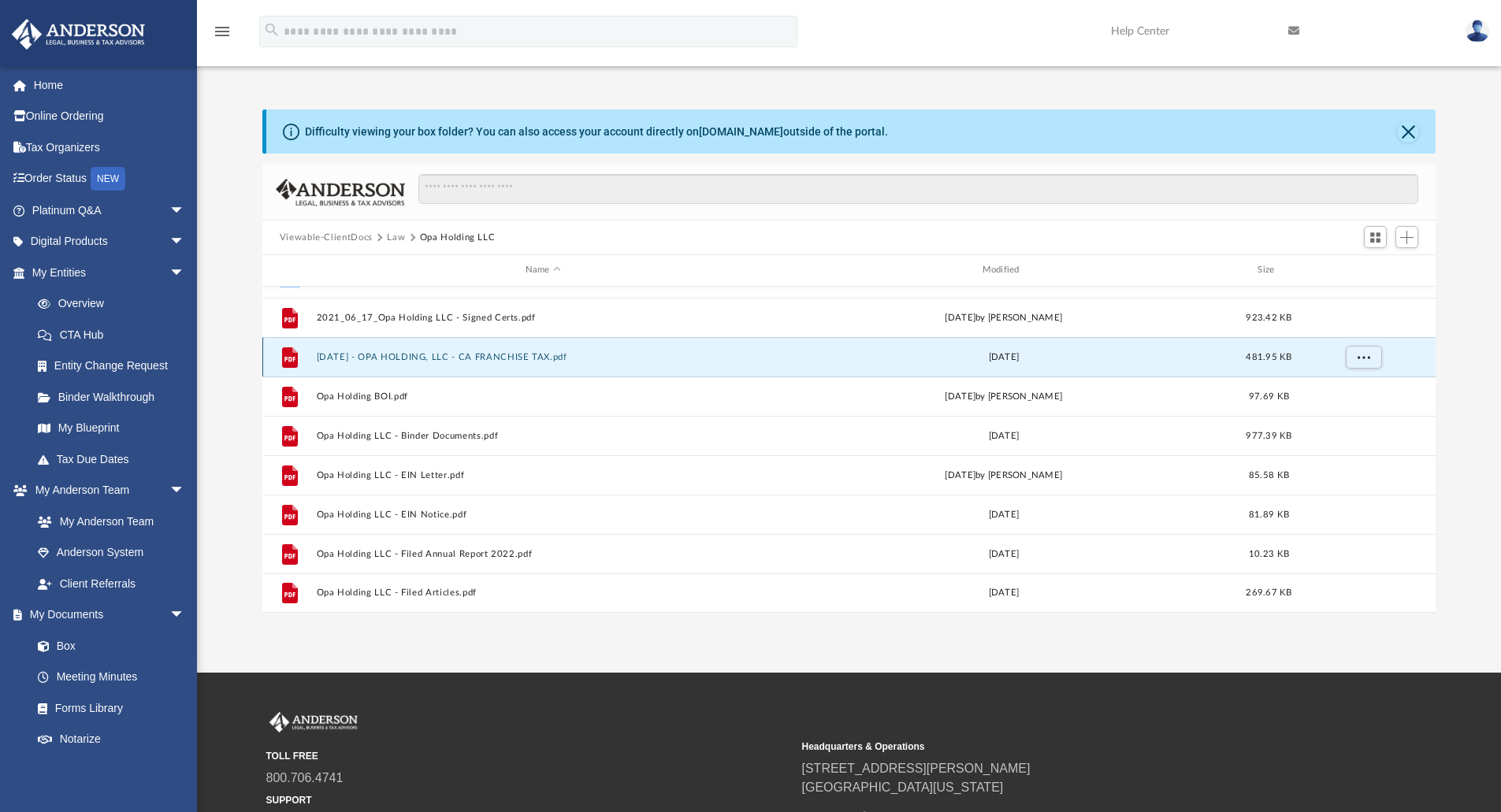
click at [406, 363] on button "[DATE] - OPA HOLDING, LLC - CA FRANCHISE TAX.pdf" at bounding box center [543, 357] width 454 height 10
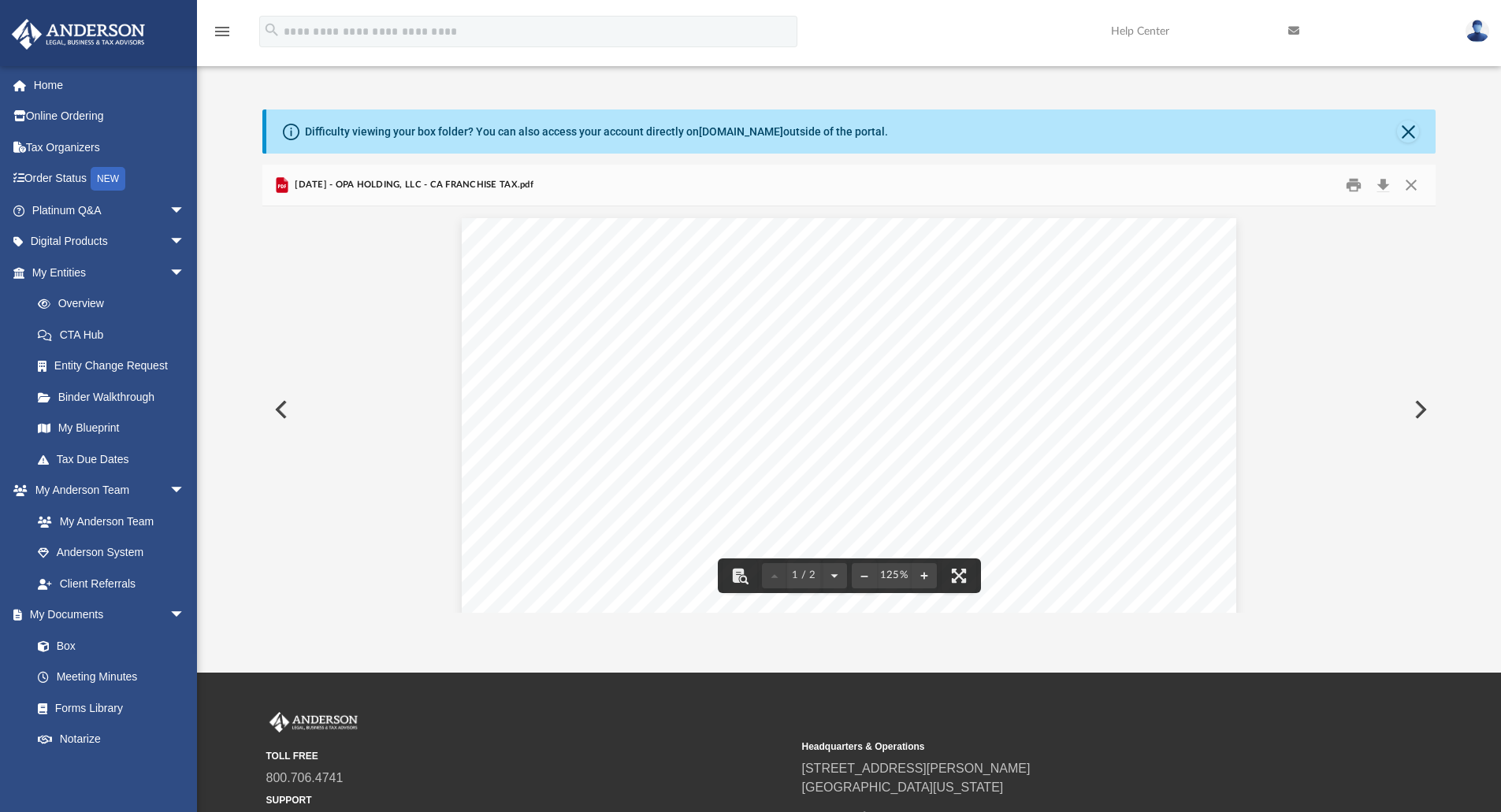
click at [279, 417] on button "Preview" at bounding box center [280, 410] width 35 height 44
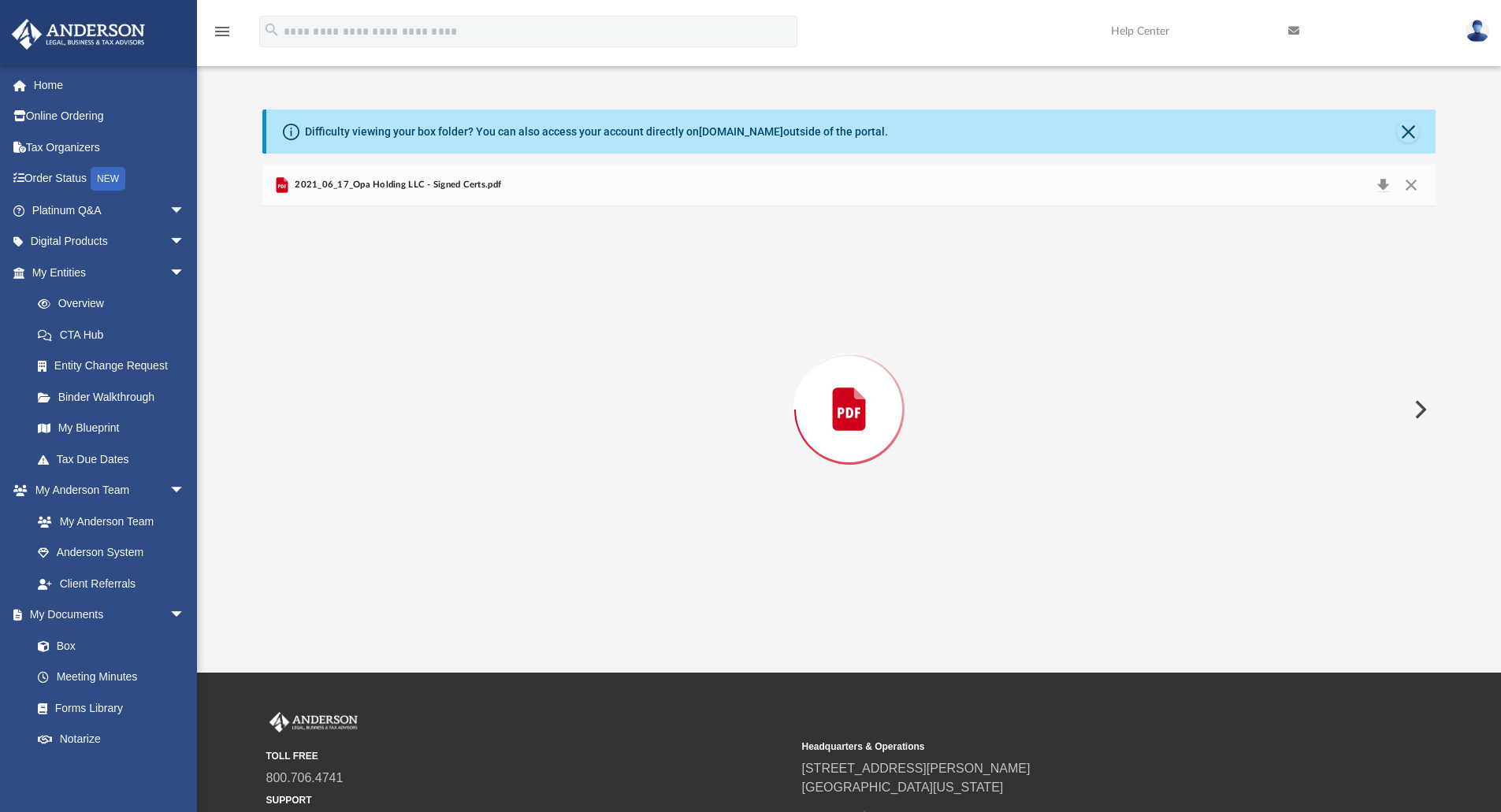
scroll to position [426, 0]
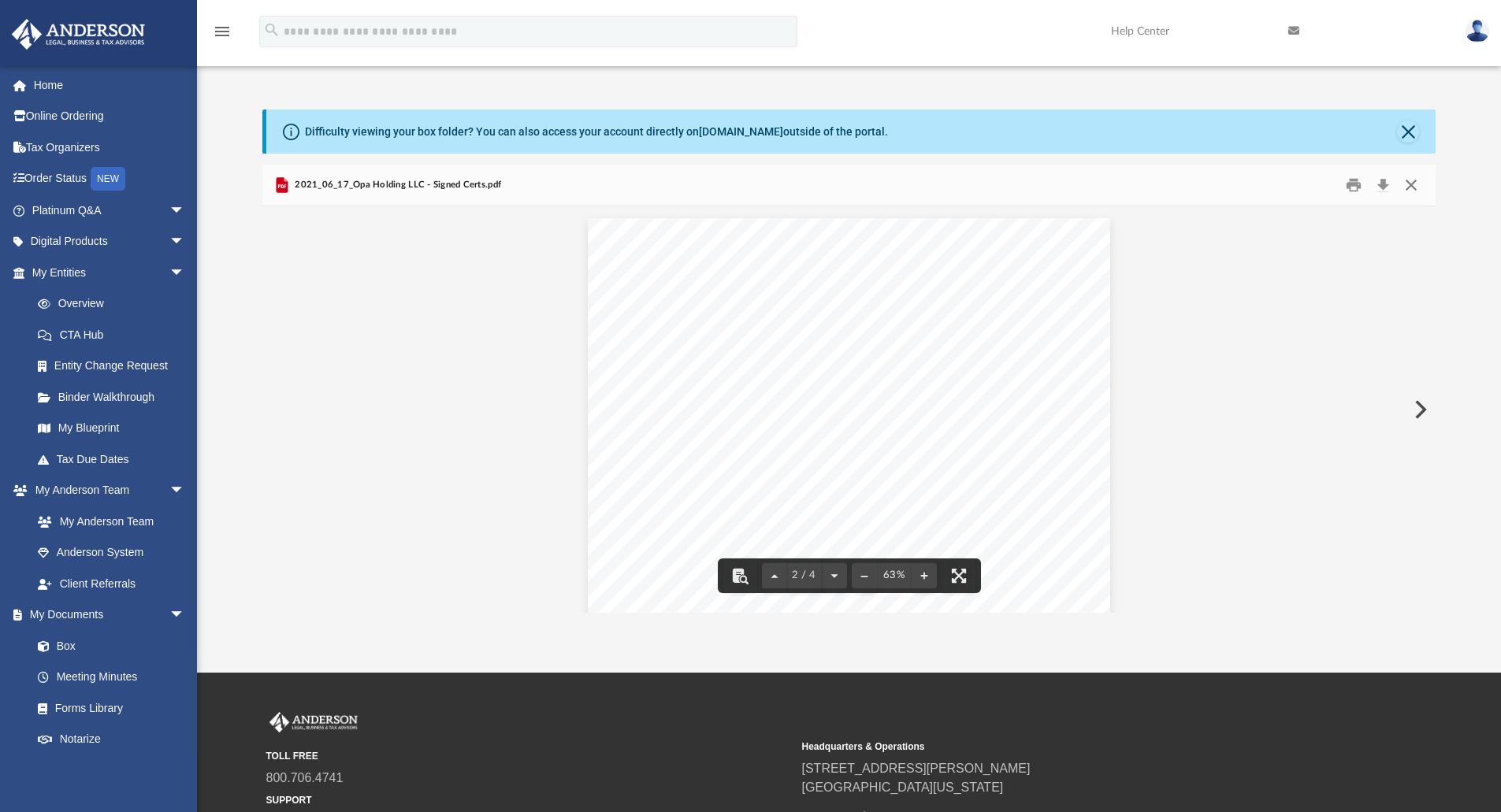
click at [1408, 184] on button "Close" at bounding box center [1411, 185] width 28 height 24
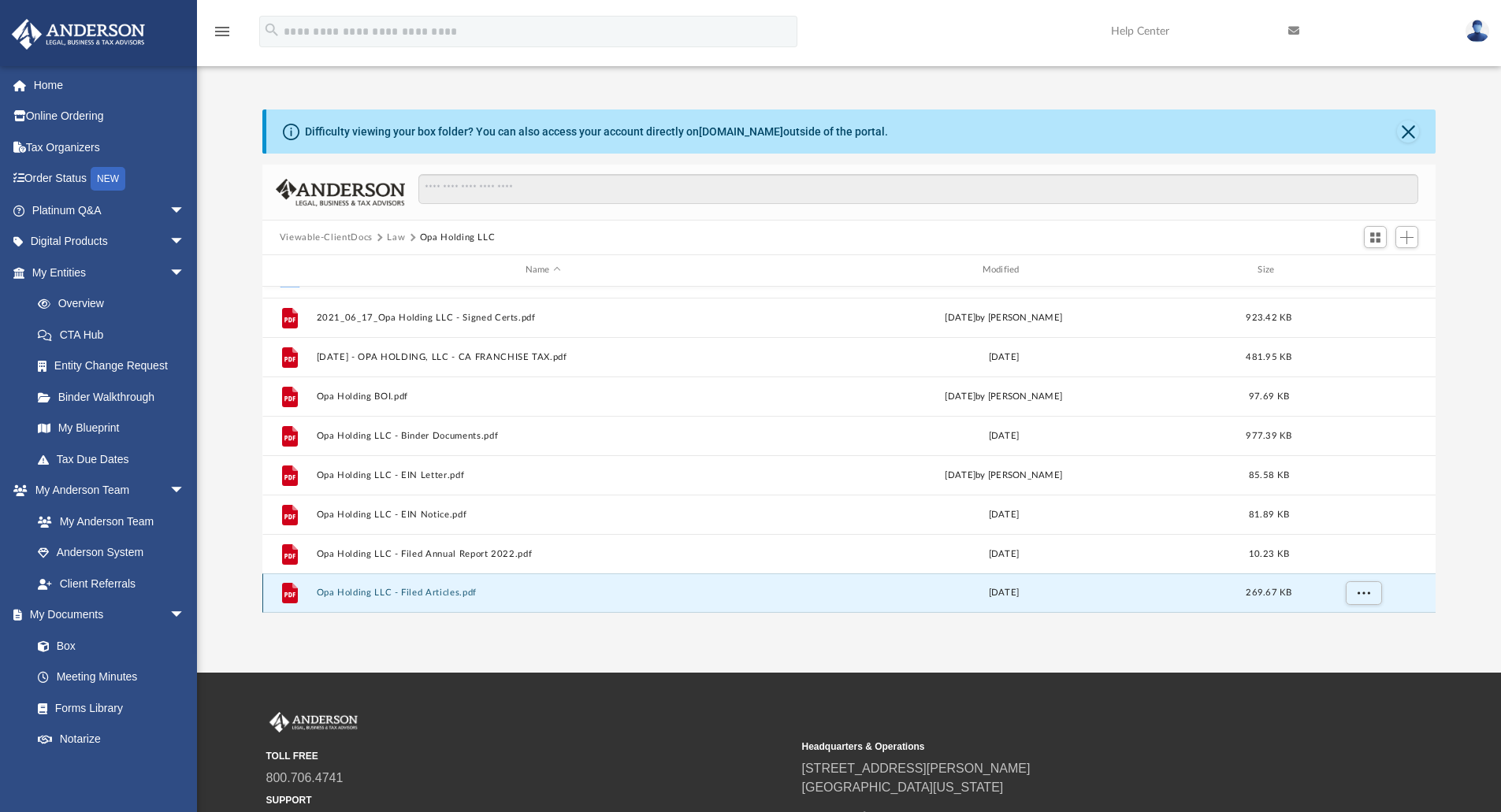
click at [436, 588] on button "Opa Holding LLC - Filed Articles.pdf" at bounding box center [543, 592] width 454 height 10
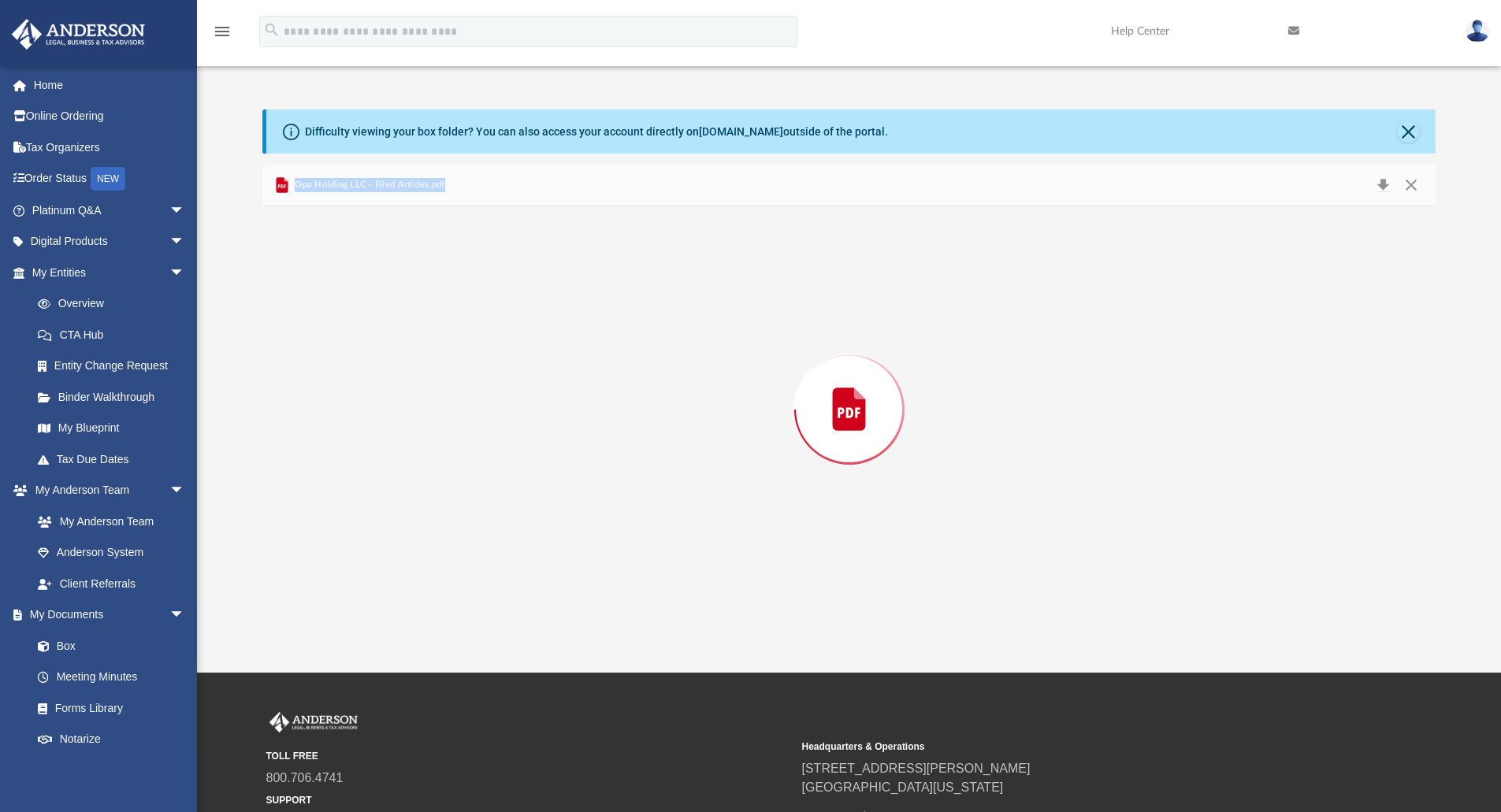
click at [436, 588] on div "Preview" at bounding box center [849, 410] width 1174 height 407
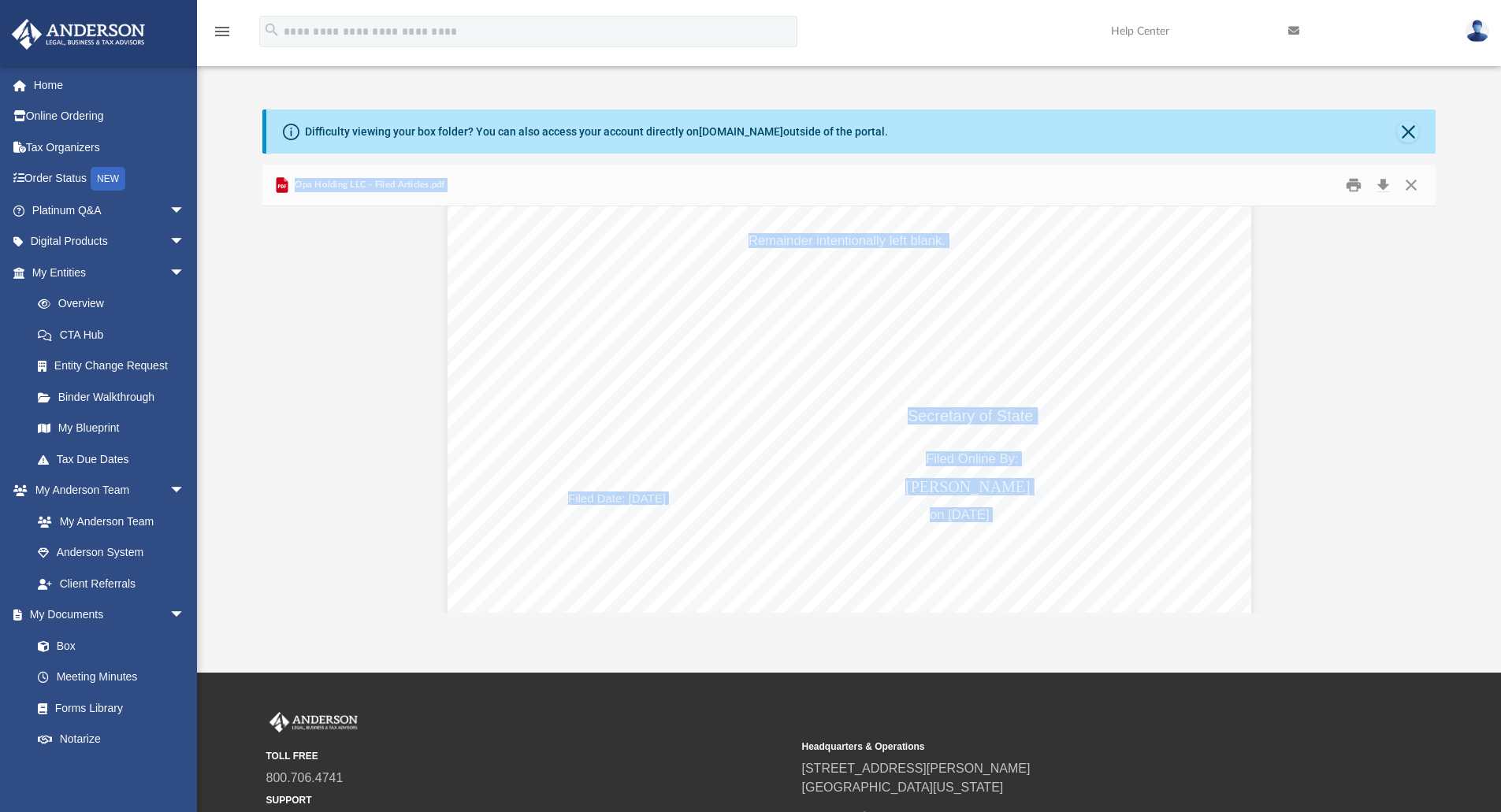
scroll to position [3794, 0]
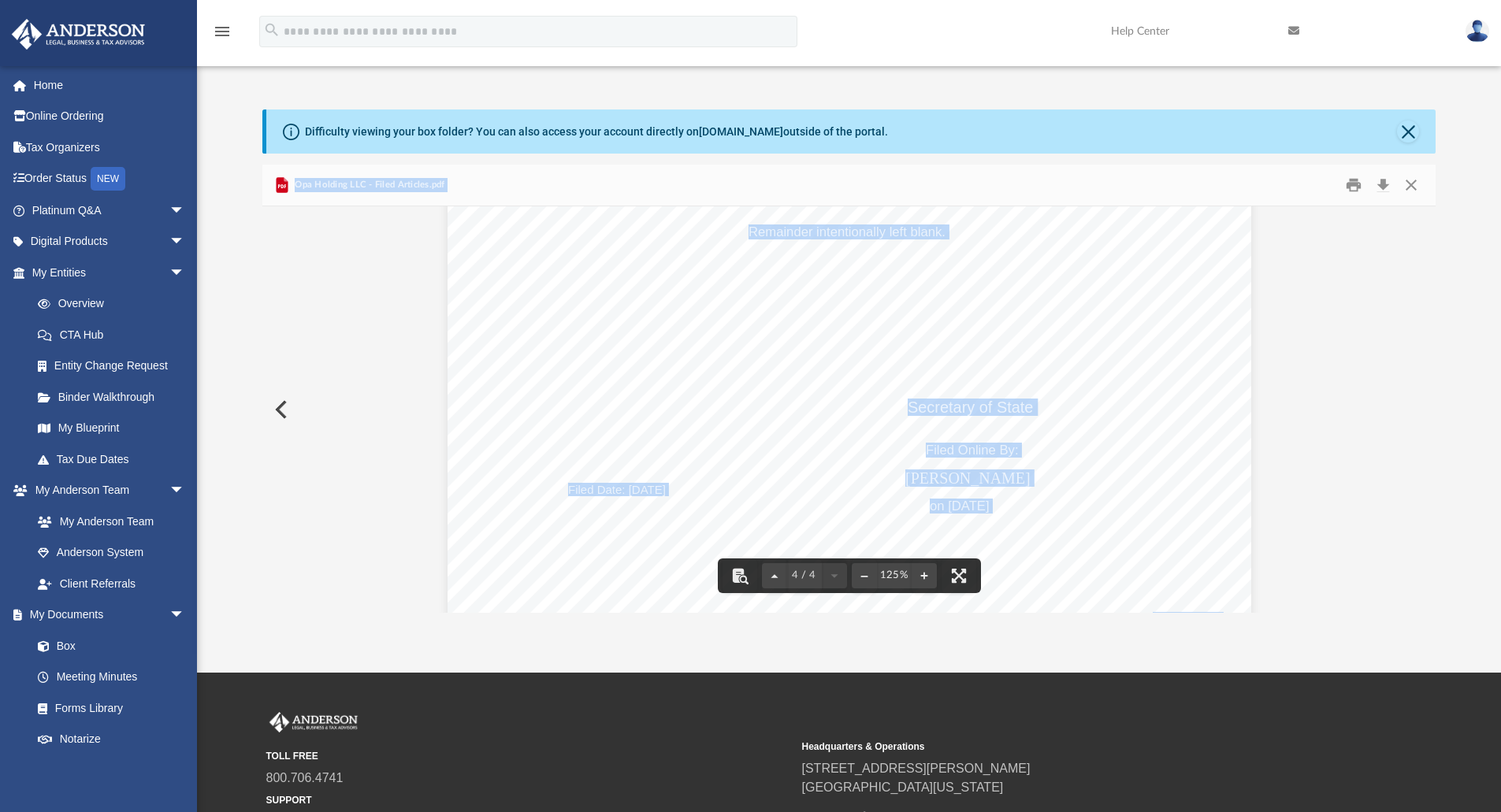
click at [278, 413] on button "Preview" at bounding box center [280, 410] width 35 height 44
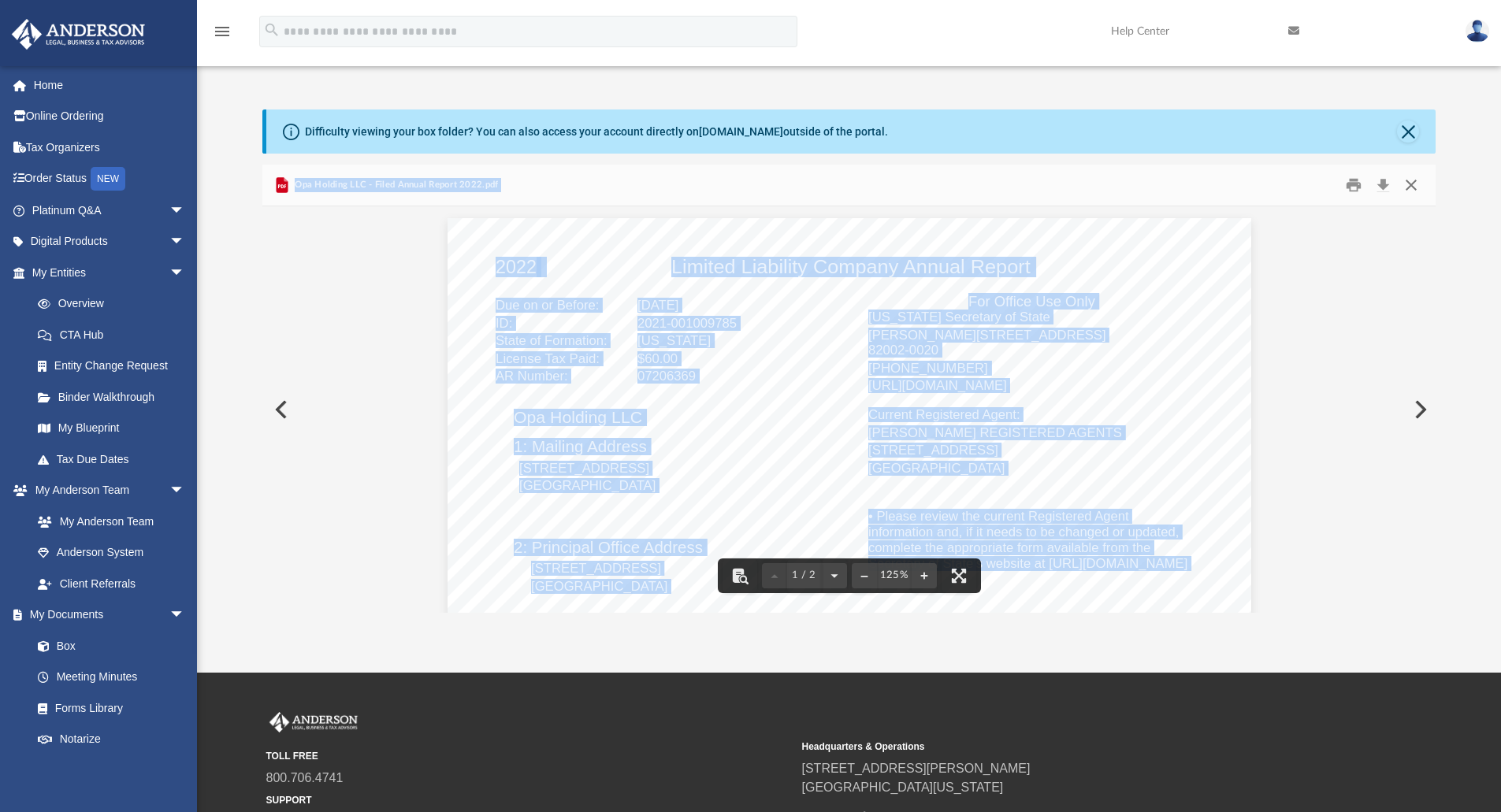
click at [1416, 181] on button "Close" at bounding box center [1411, 185] width 28 height 24
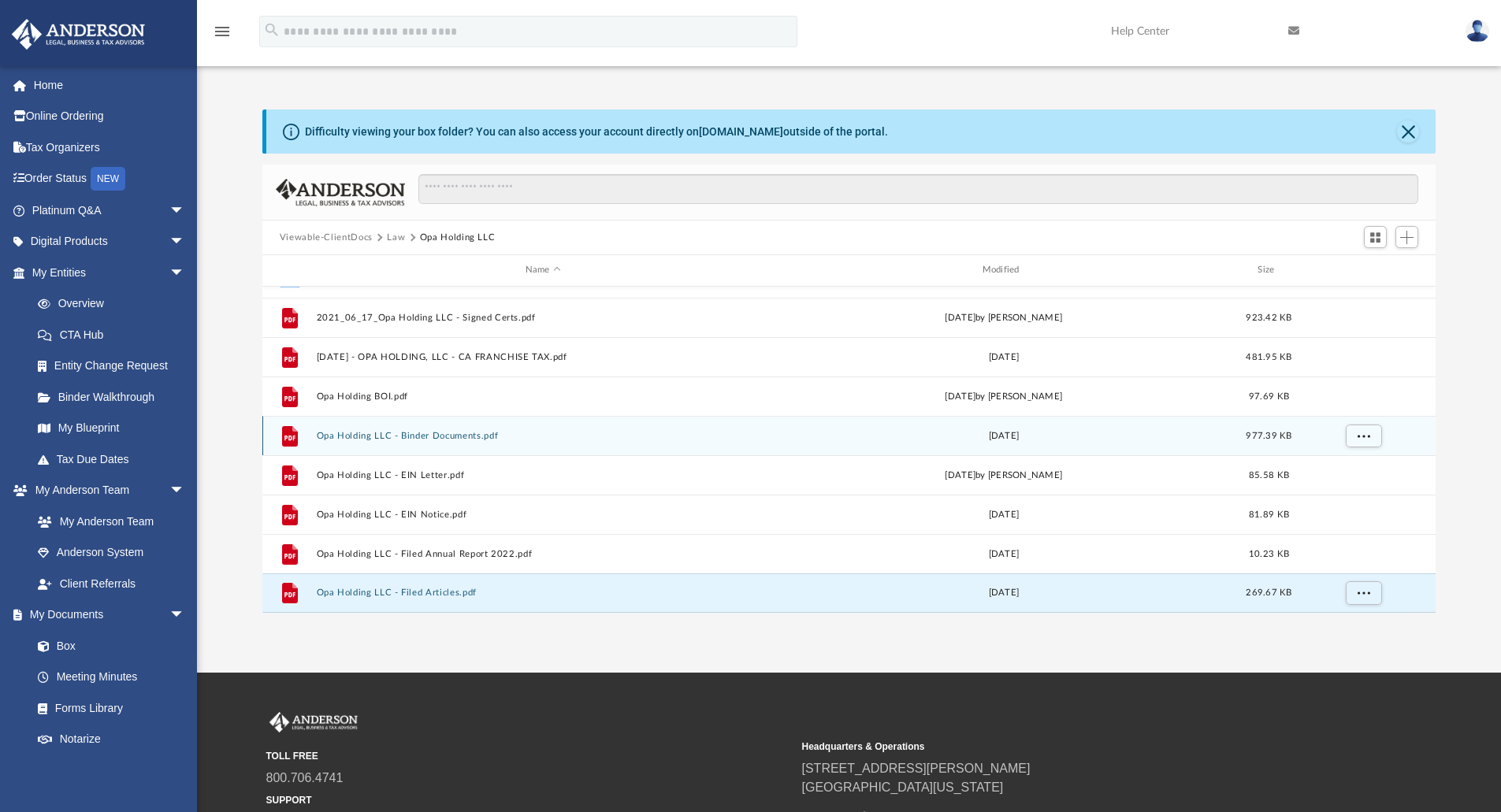
click at [406, 441] on button "Opa Holding LLC - Binder Documents.pdf" at bounding box center [543, 436] width 454 height 10
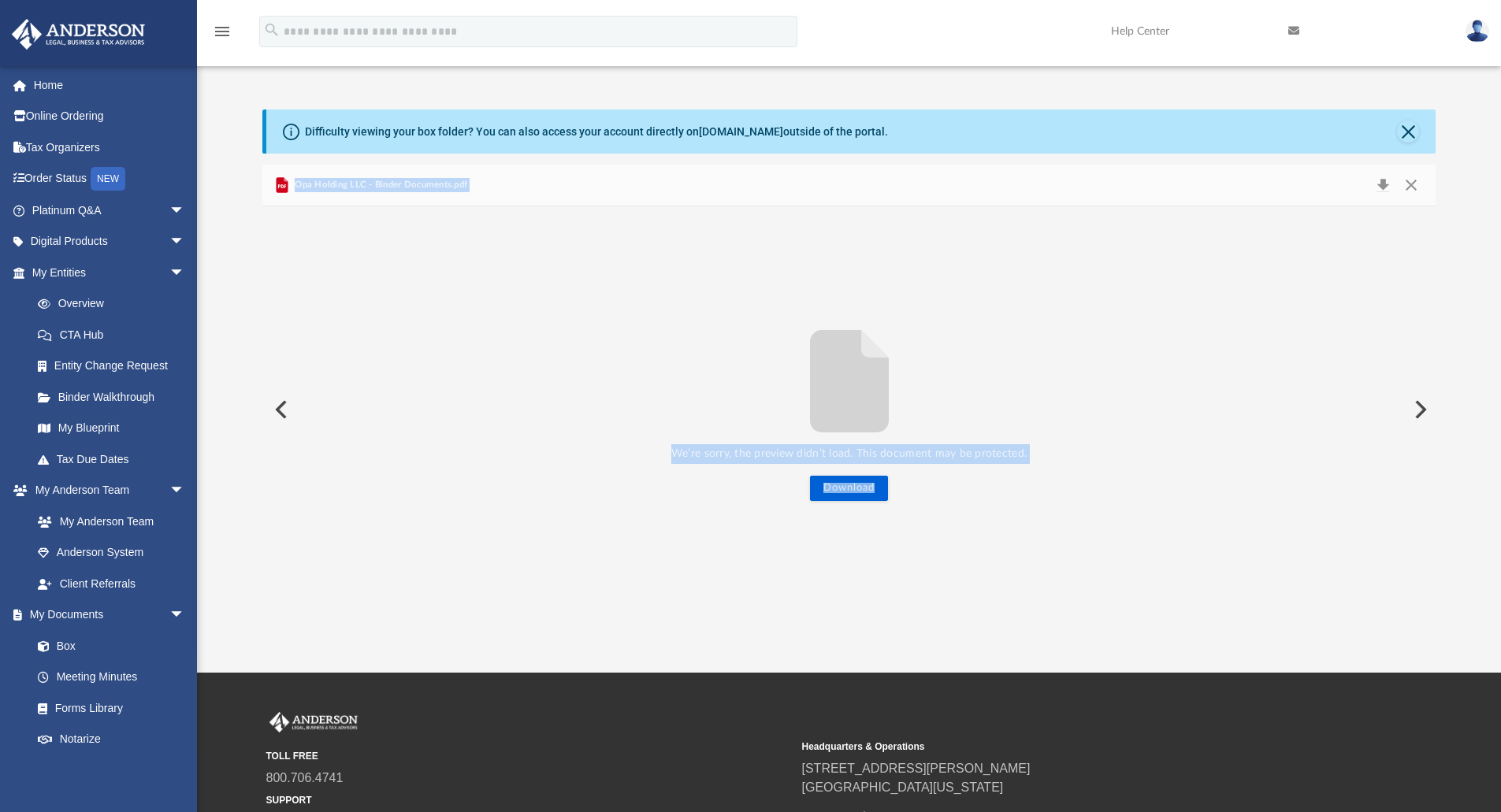
click at [936, 346] on div "We’re sorry, the preview didn’t load. This document may be protected. Download" at bounding box center [849, 410] width 1174 height 183
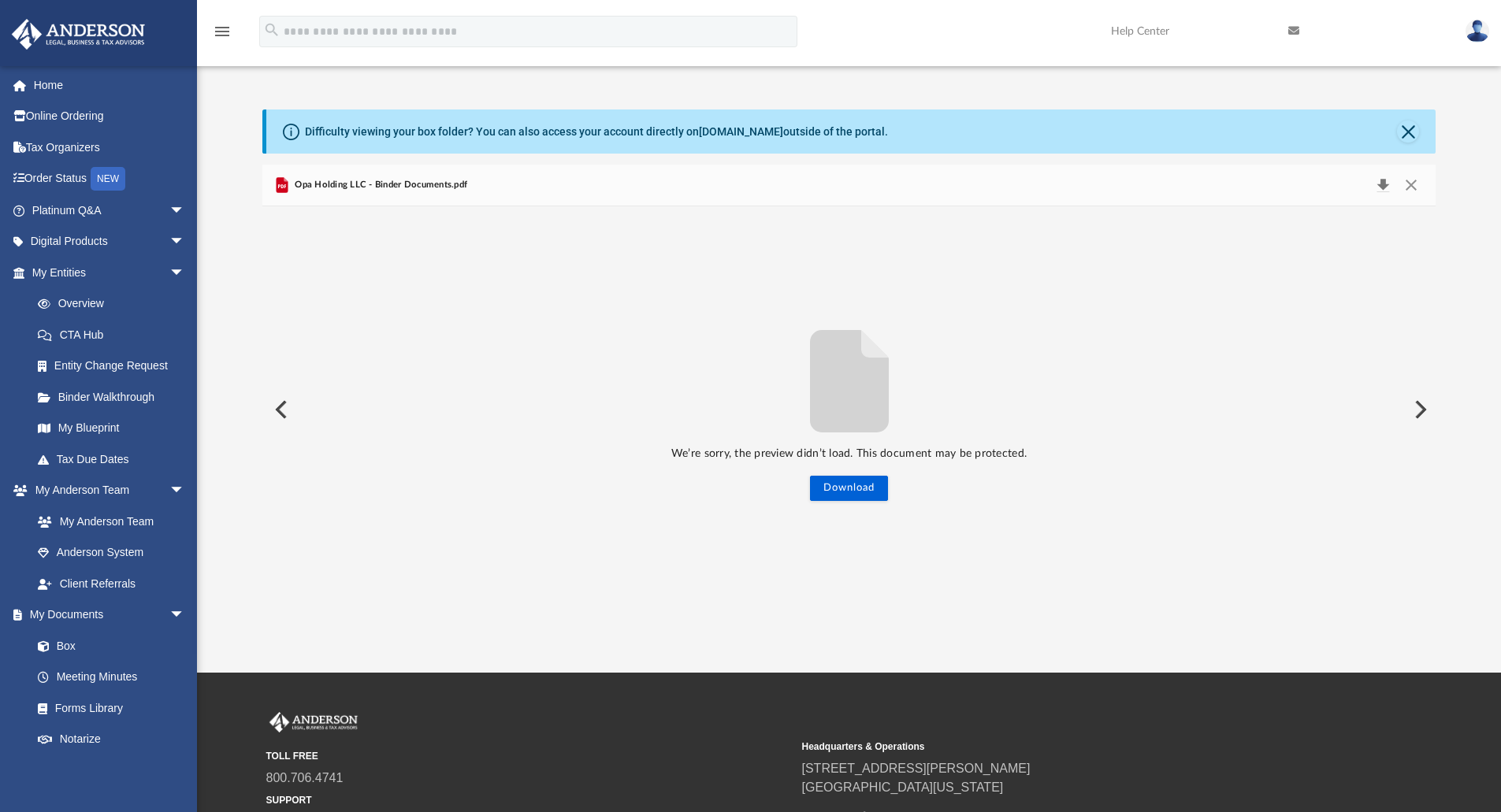
click at [1380, 182] on button "Download" at bounding box center [1383, 185] width 28 height 22
